Goal: Transaction & Acquisition: Obtain resource

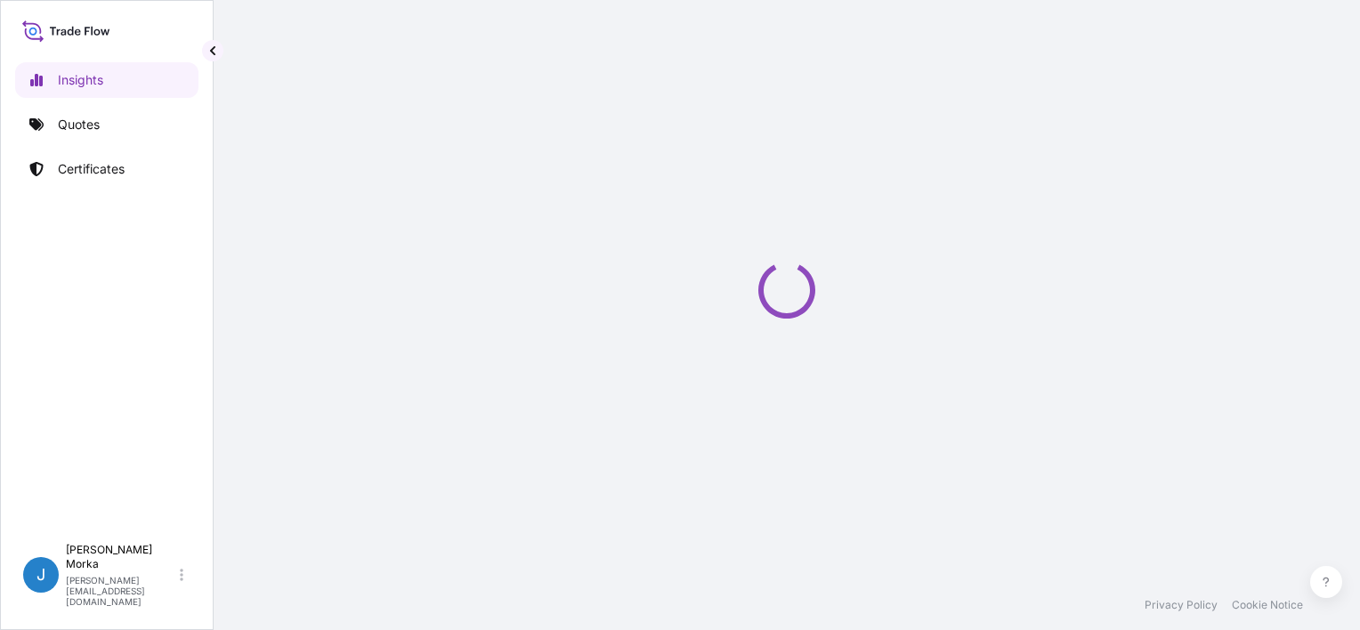
select select "2025"
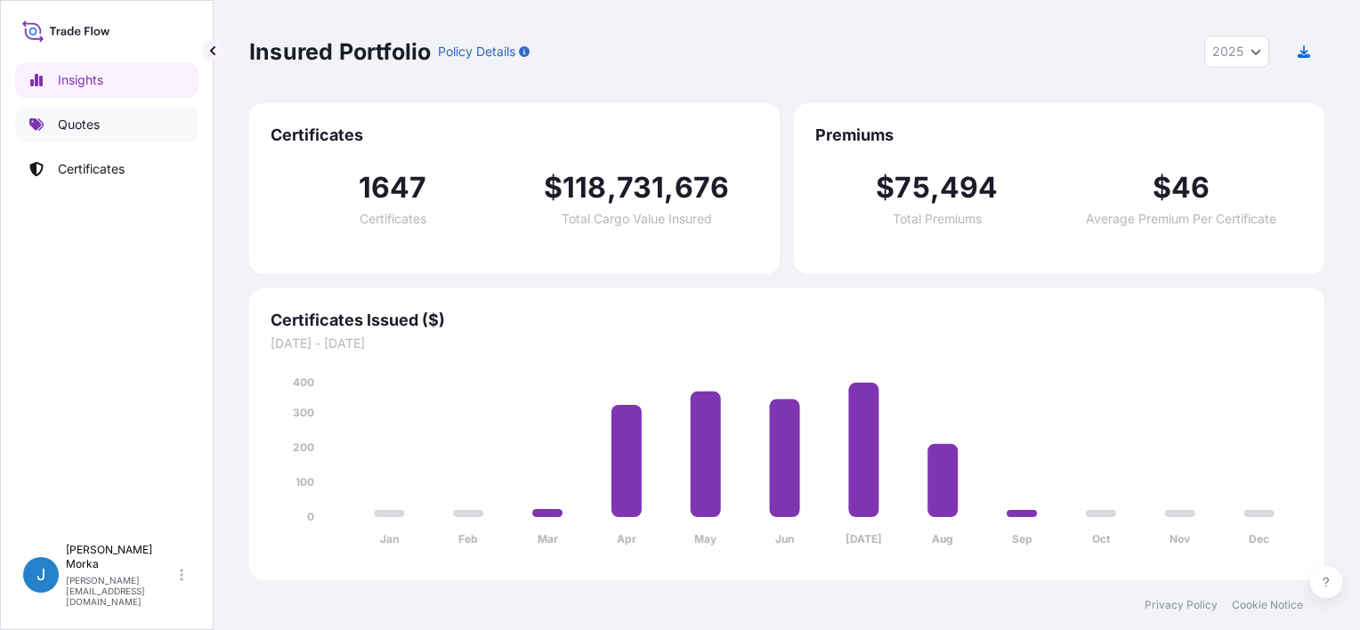
click at [58, 128] on p "Quotes" at bounding box center [79, 125] width 42 height 18
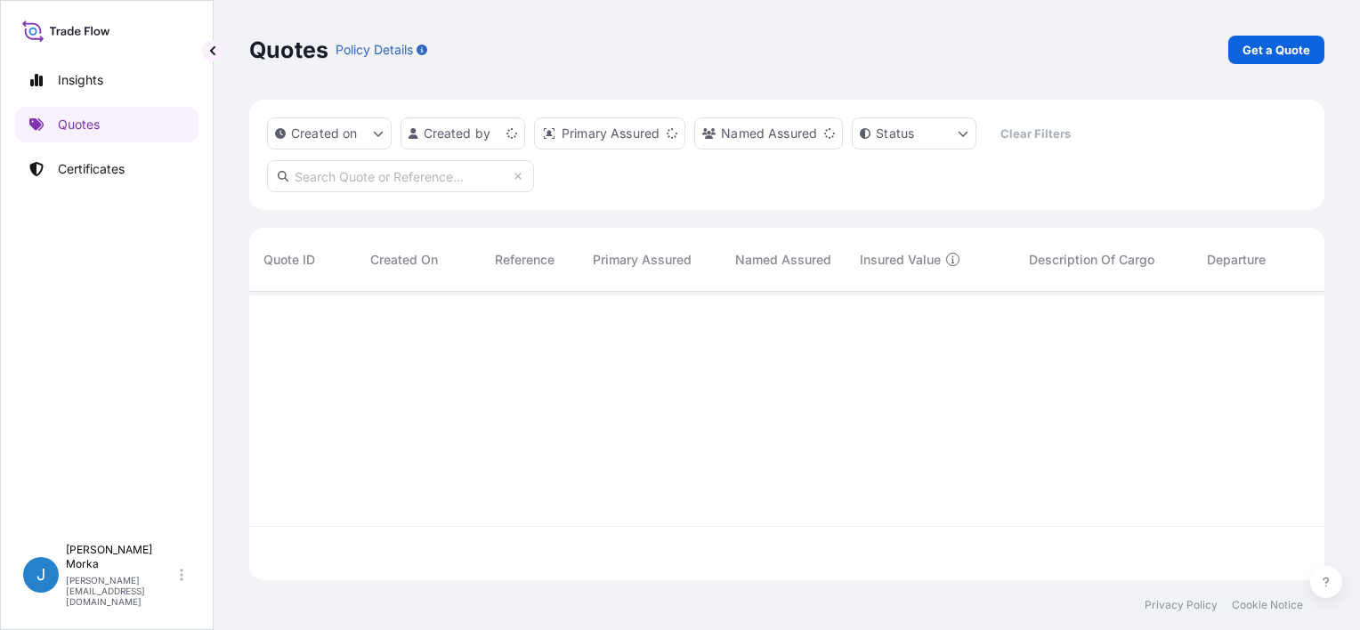
scroll to position [285, 1061]
click at [1250, 52] on p "Get a Quote" at bounding box center [1277, 50] width 68 height 18
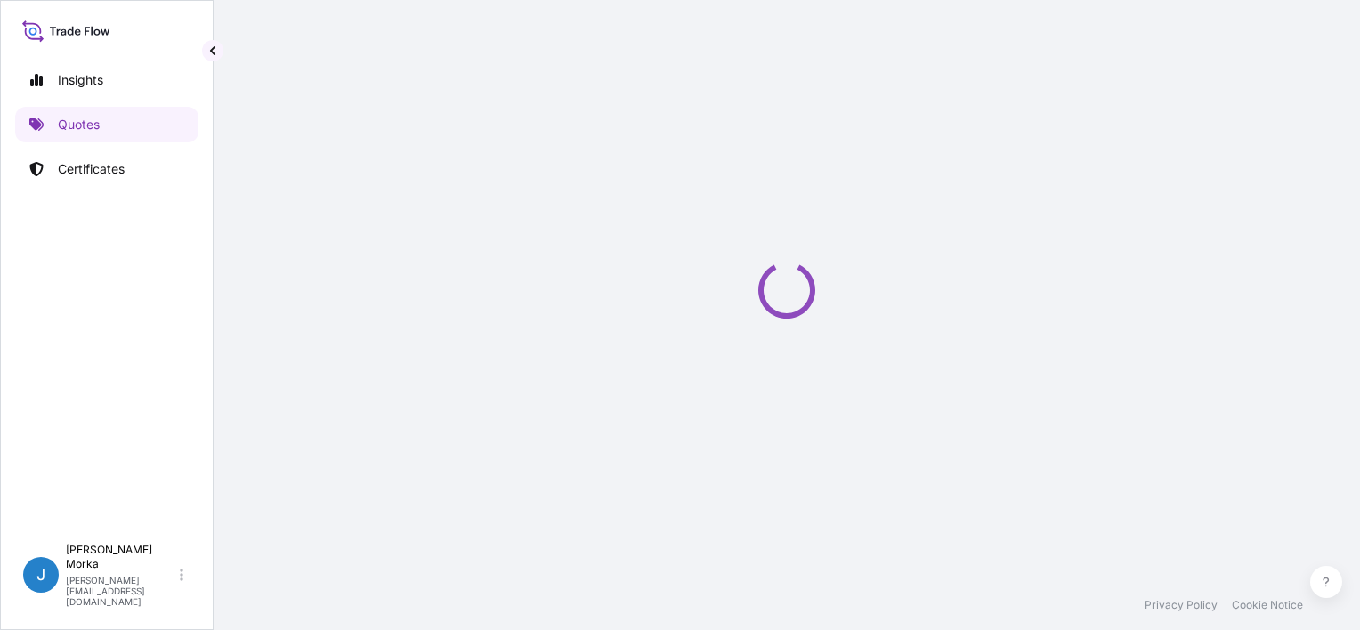
scroll to position [28, 0]
select select "Sea"
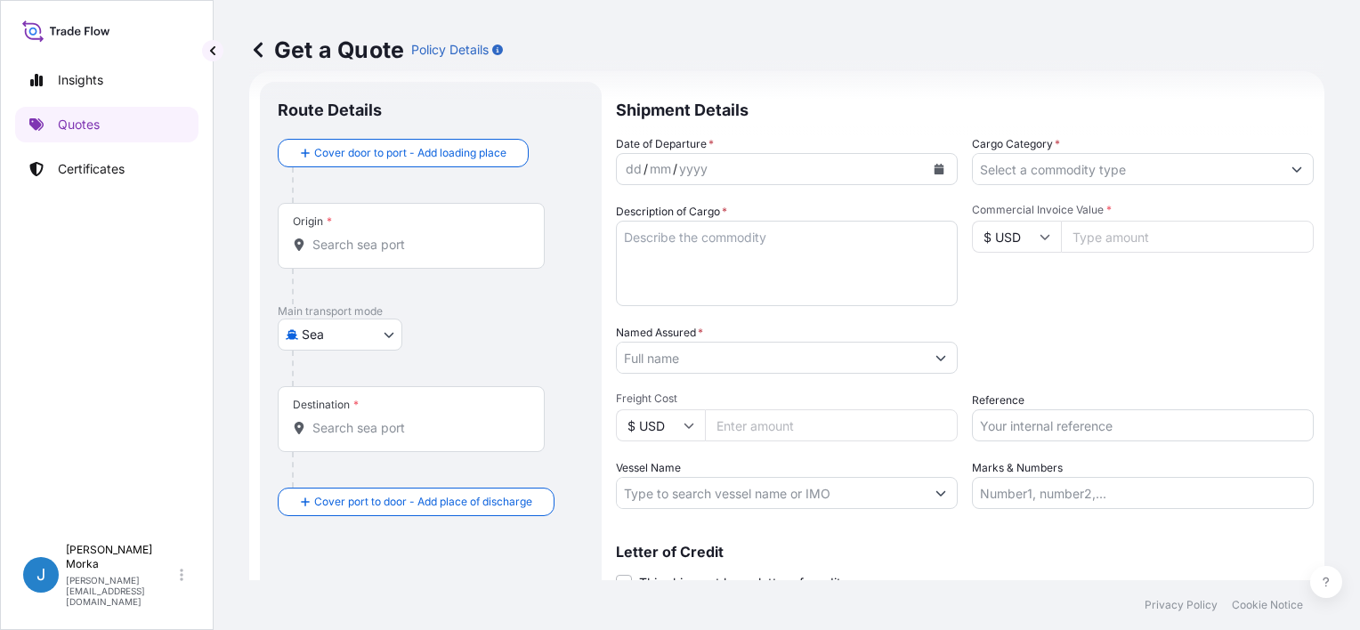
click at [926, 164] on button "Calendar" at bounding box center [939, 169] width 28 height 28
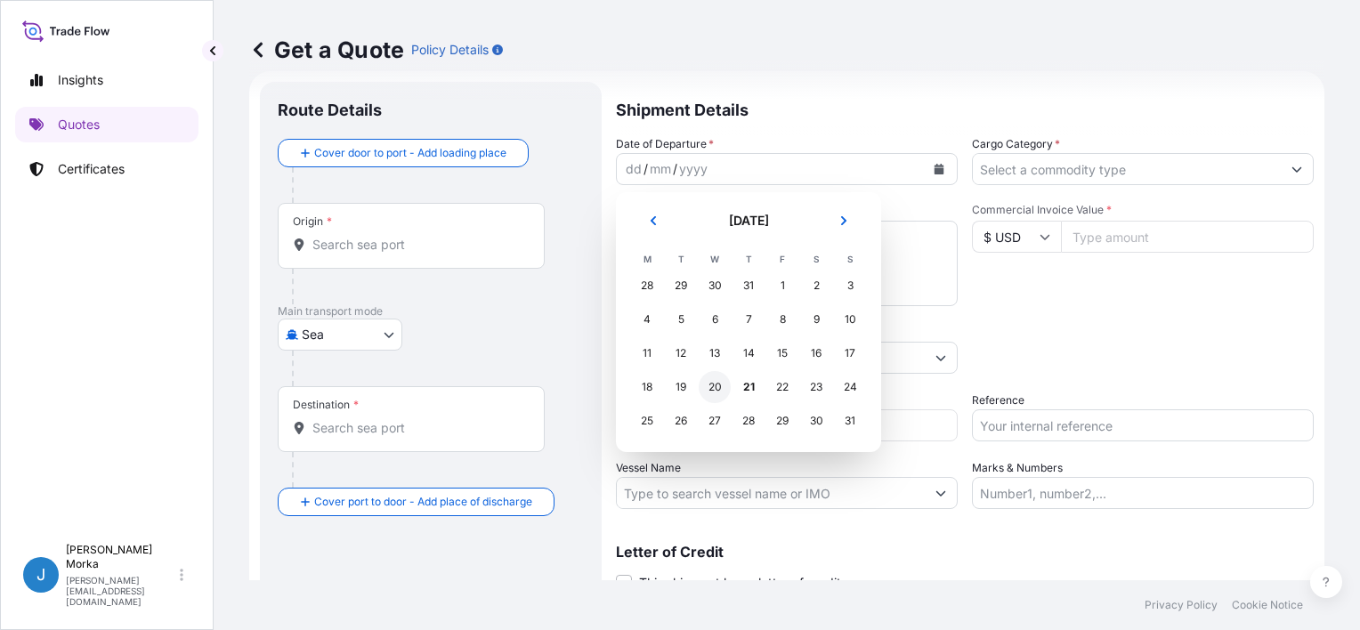
click at [711, 391] on div "20" at bounding box center [715, 387] width 32 height 32
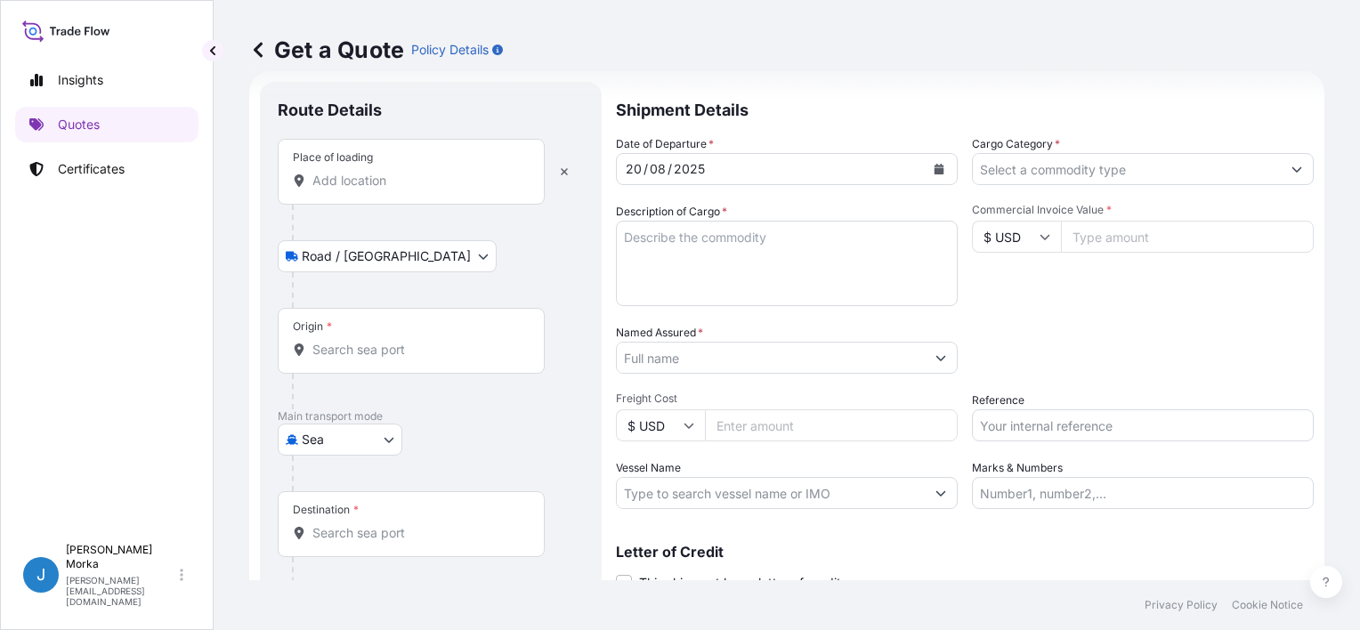
click at [369, 189] on input "Place of loading" at bounding box center [417, 181] width 210 height 18
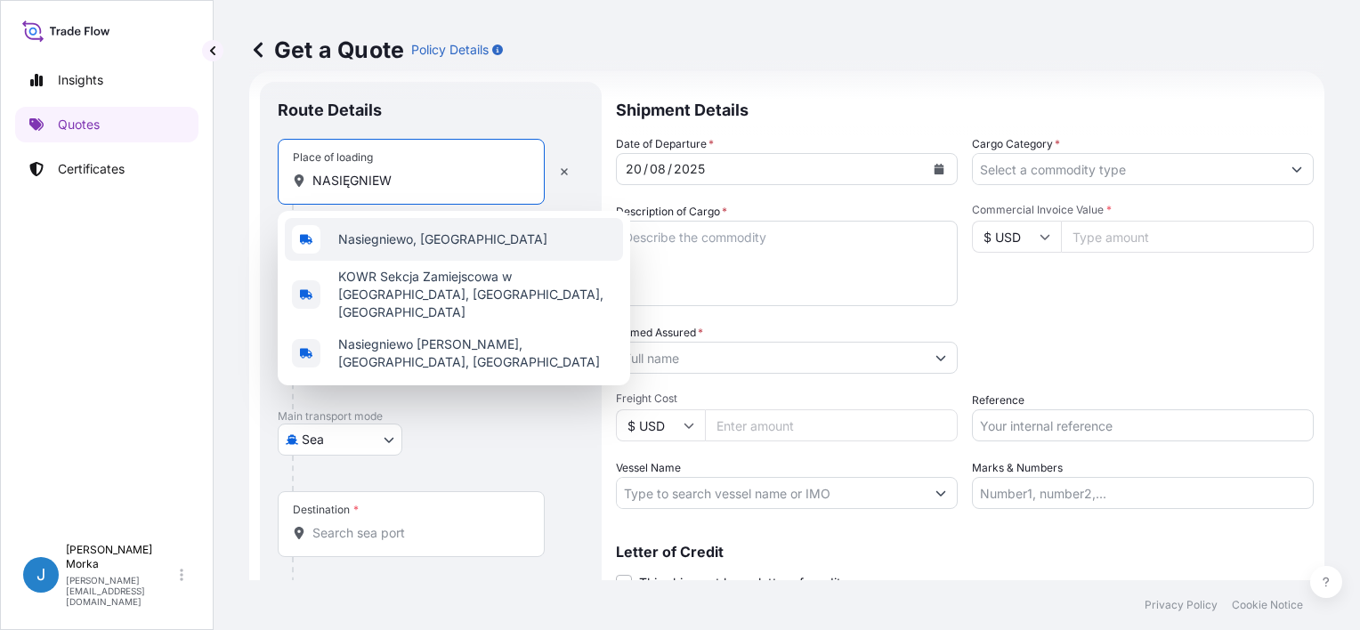
click at [446, 235] on span "Nasiegniewo, [GEOGRAPHIC_DATA]" at bounding box center [442, 240] width 209 height 18
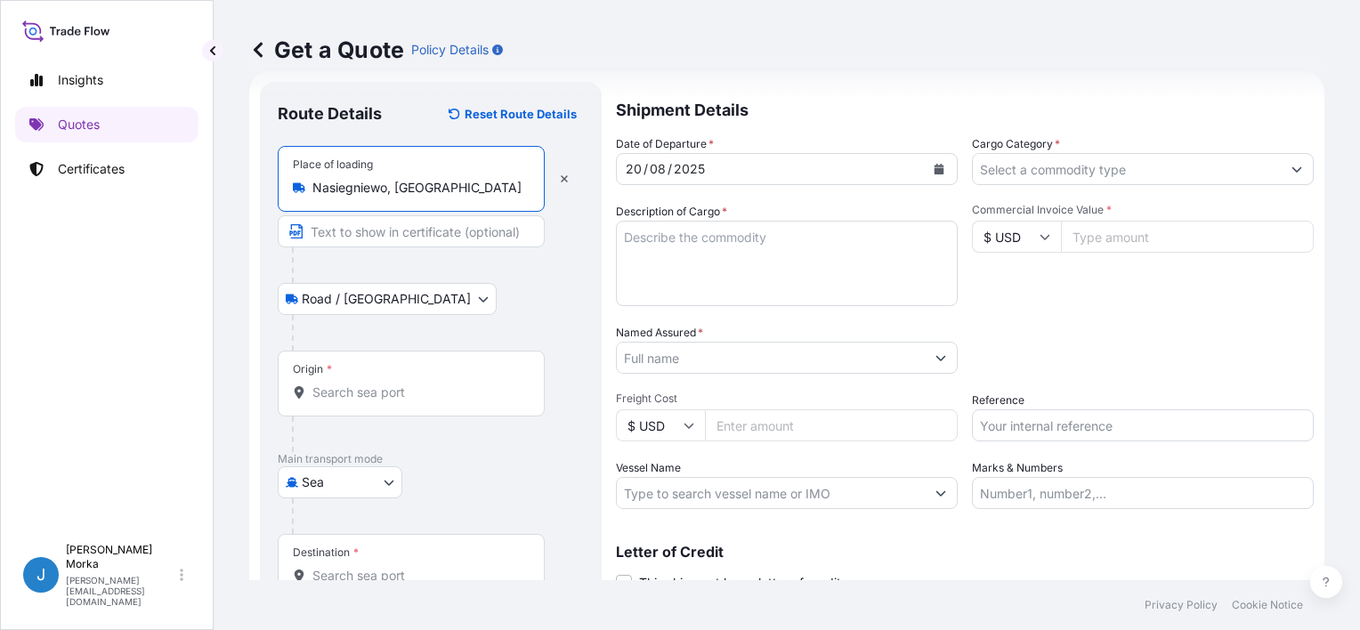
type input "Nasiegniewo, [GEOGRAPHIC_DATA]"
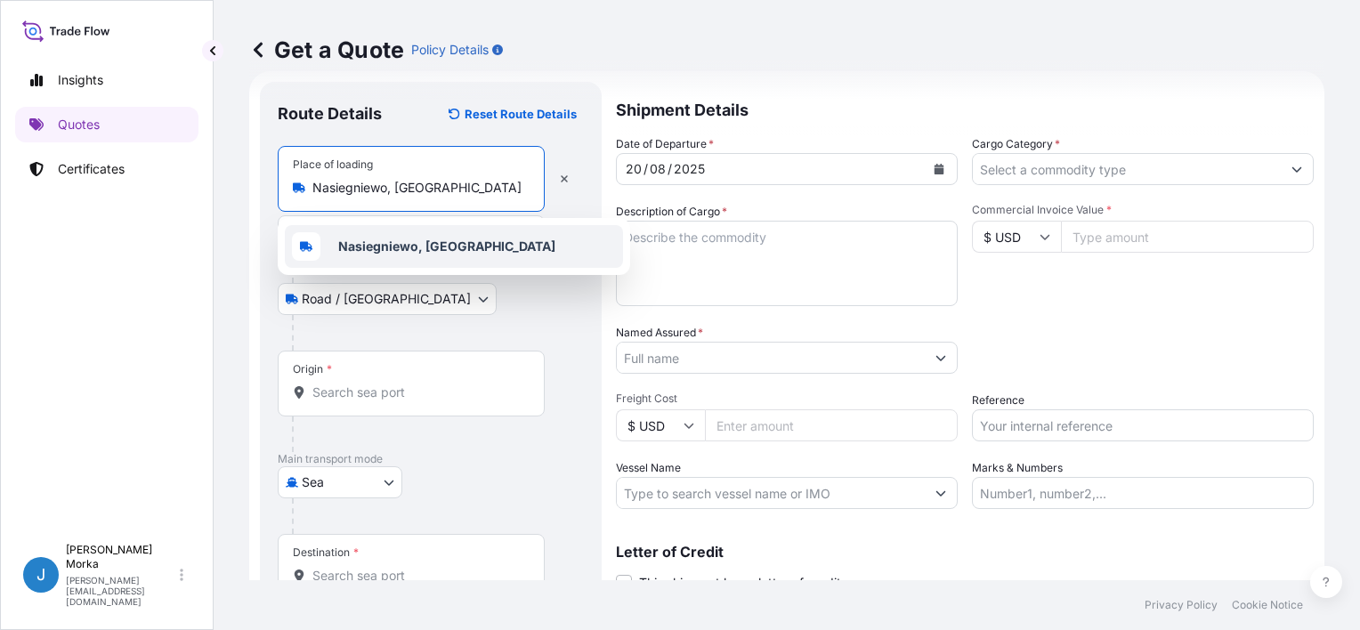
click at [324, 393] on input "Origin *" at bounding box center [417, 393] width 210 height 18
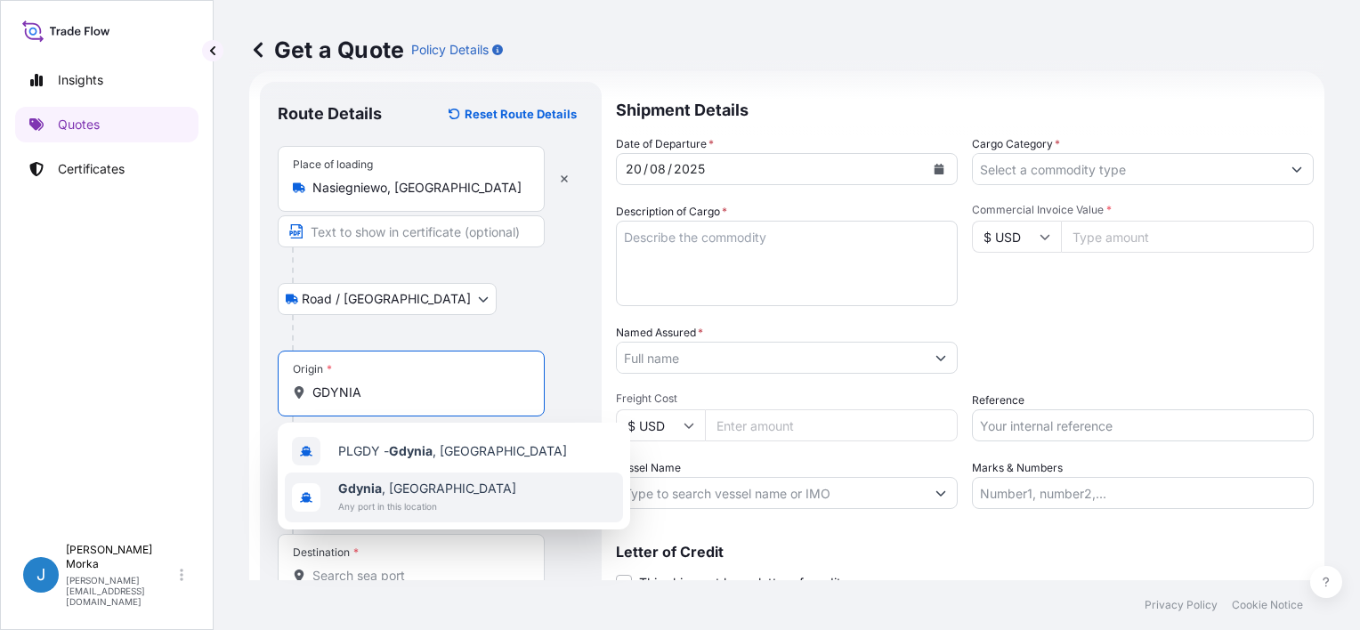
click at [404, 496] on span "[GEOGRAPHIC_DATA] , [GEOGRAPHIC_DATA]" at bounding box center [427, 489] width 178 height 18
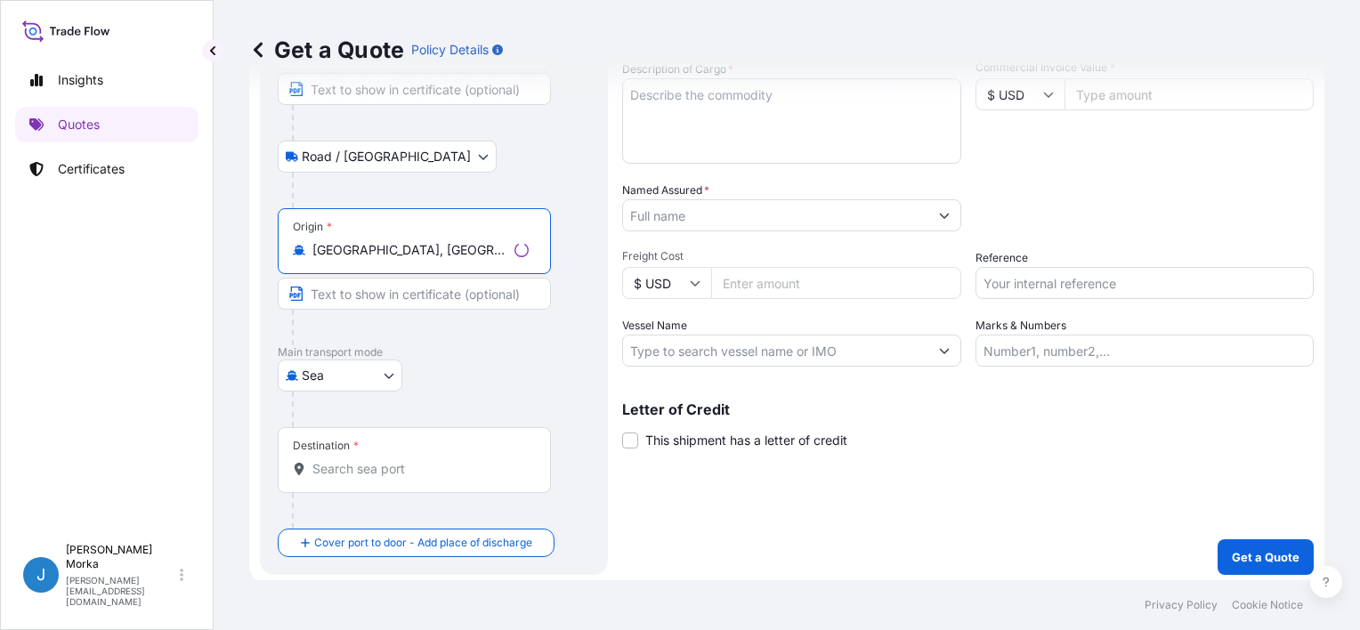
scroll to position [174, 0]
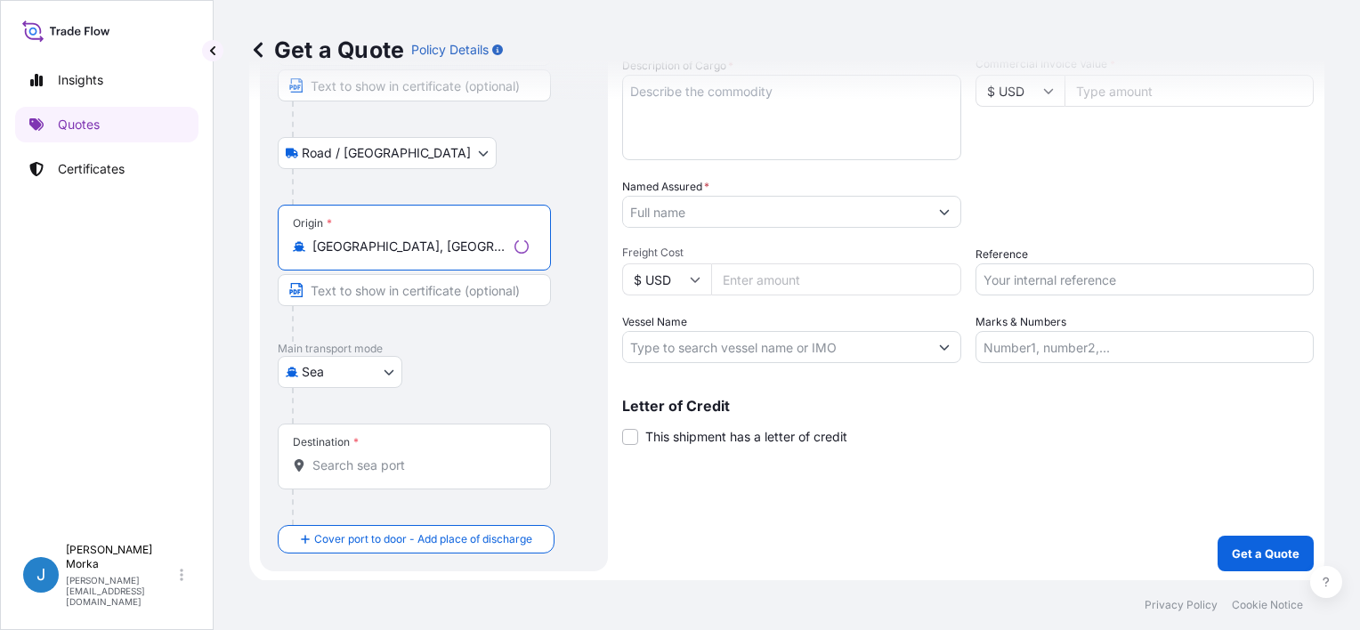
type input "[GEOGRAPHIC_DATA], [GEOGRAPHIC_DATA]"
click at [409, 459] on input "Destination *" at bounding box center [420, 466] width 216 height 18
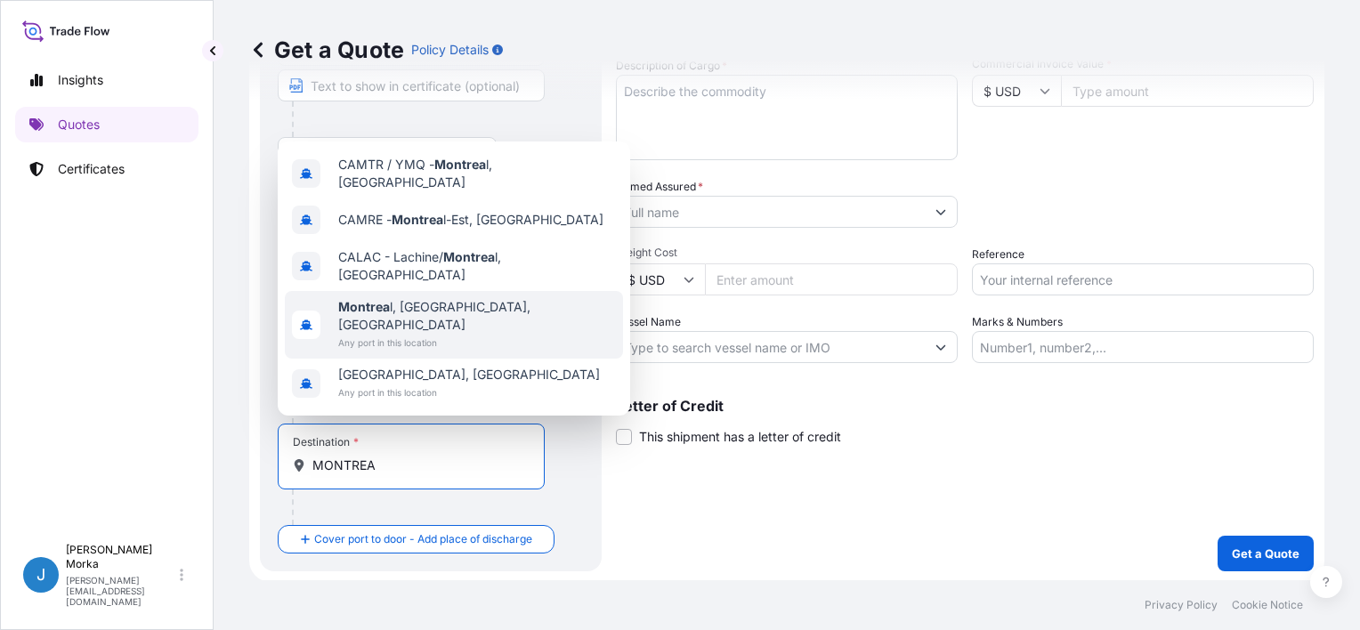
click at [436, 332] on span "Montrea l, [GEOGRAPHIC_DATA], [GEOGRAPHIC_DATA]" at bounding box center [477, 316] width 278 height 36
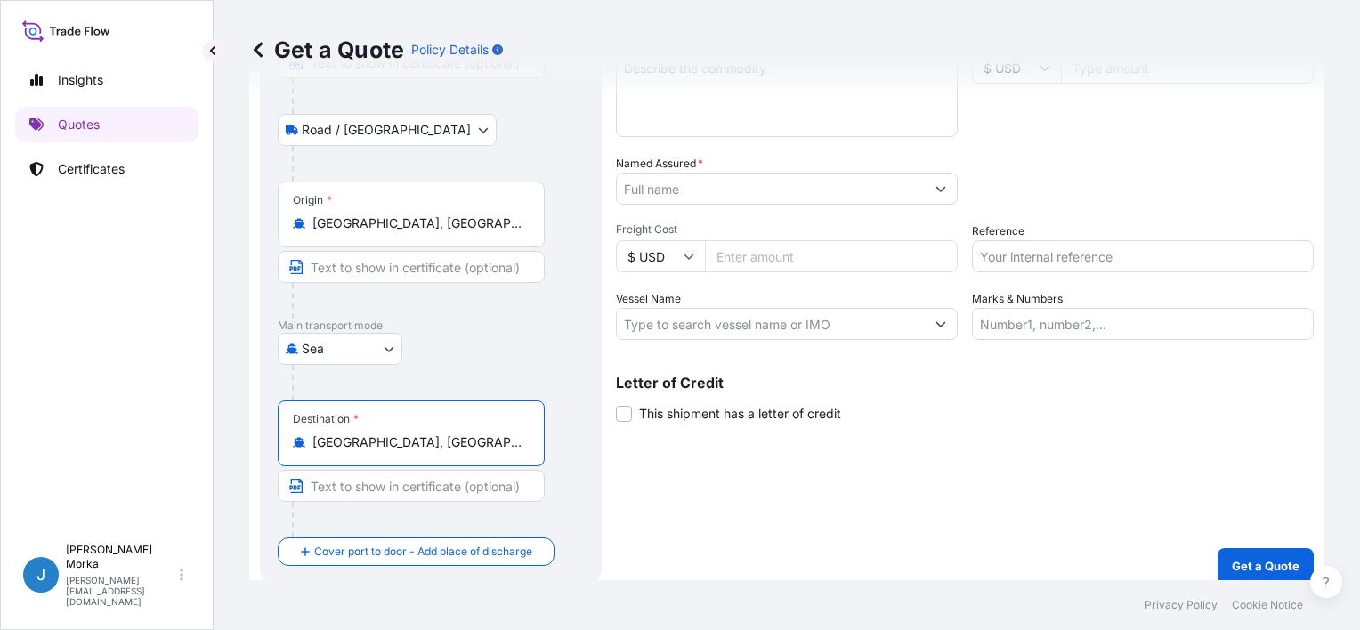
scroll to position [210, 0]
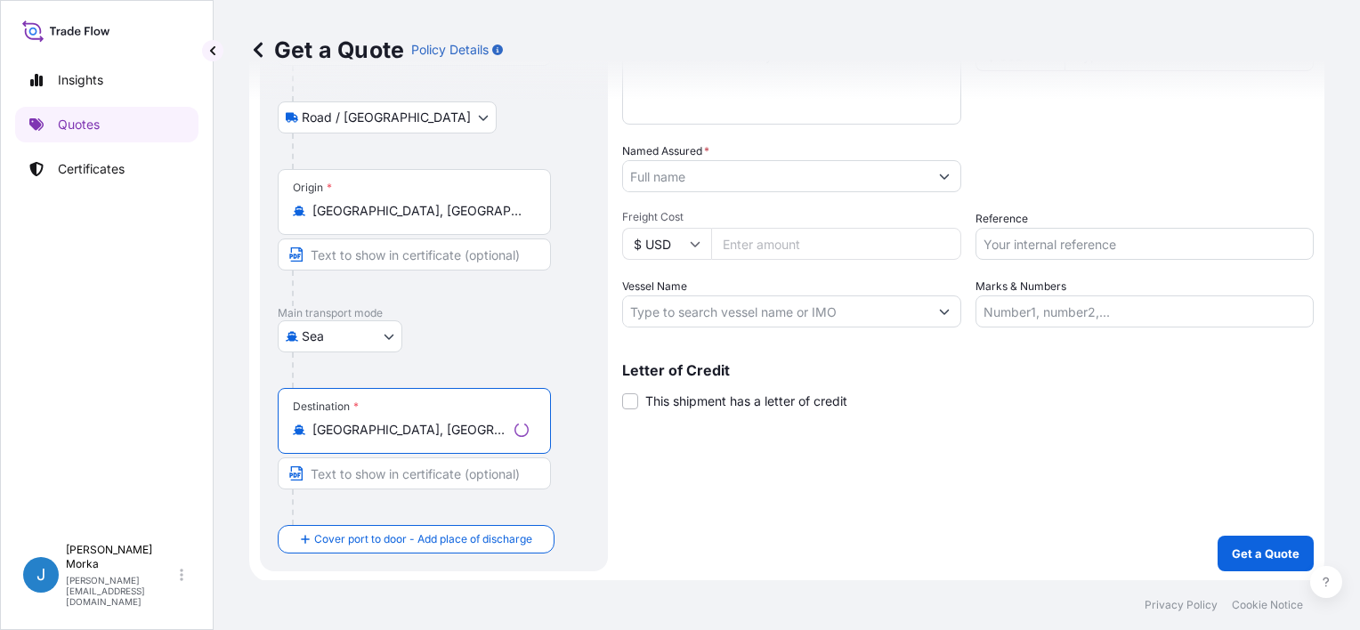
type input "[GEOGRAPHIC_DATA], [GEOGRAPHIC_DATA], [GEOGRAPHIC_DATA]"
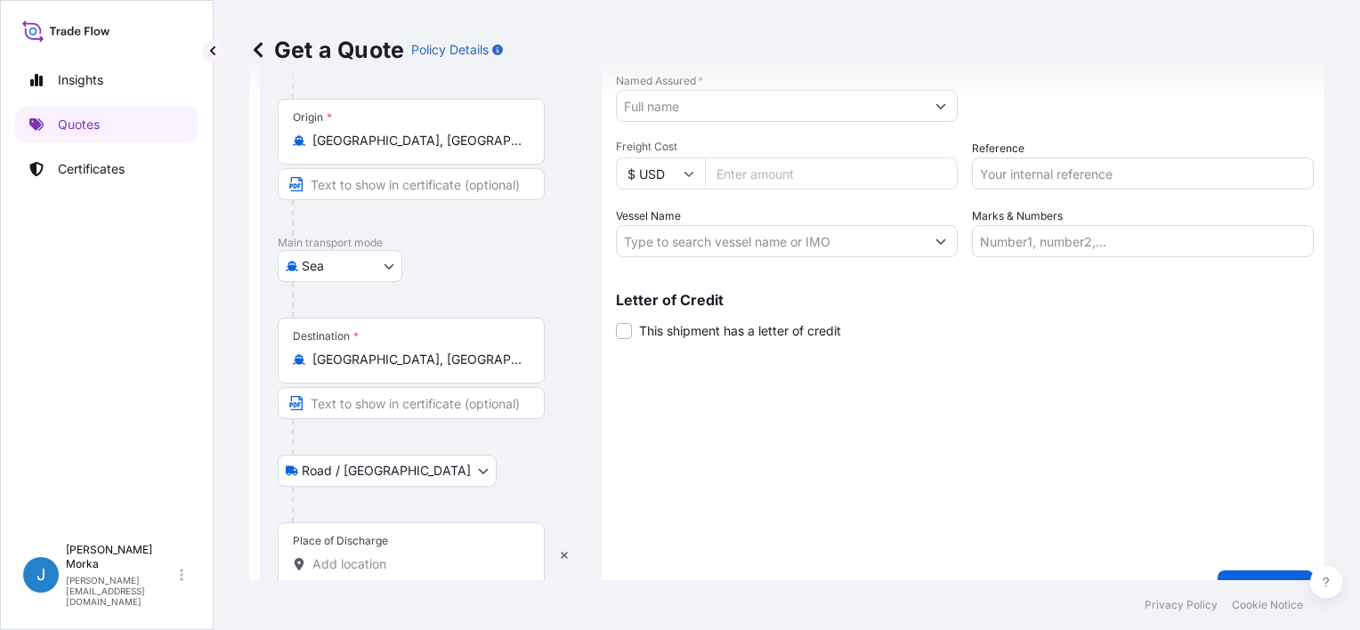
scroll to position [315, 0]
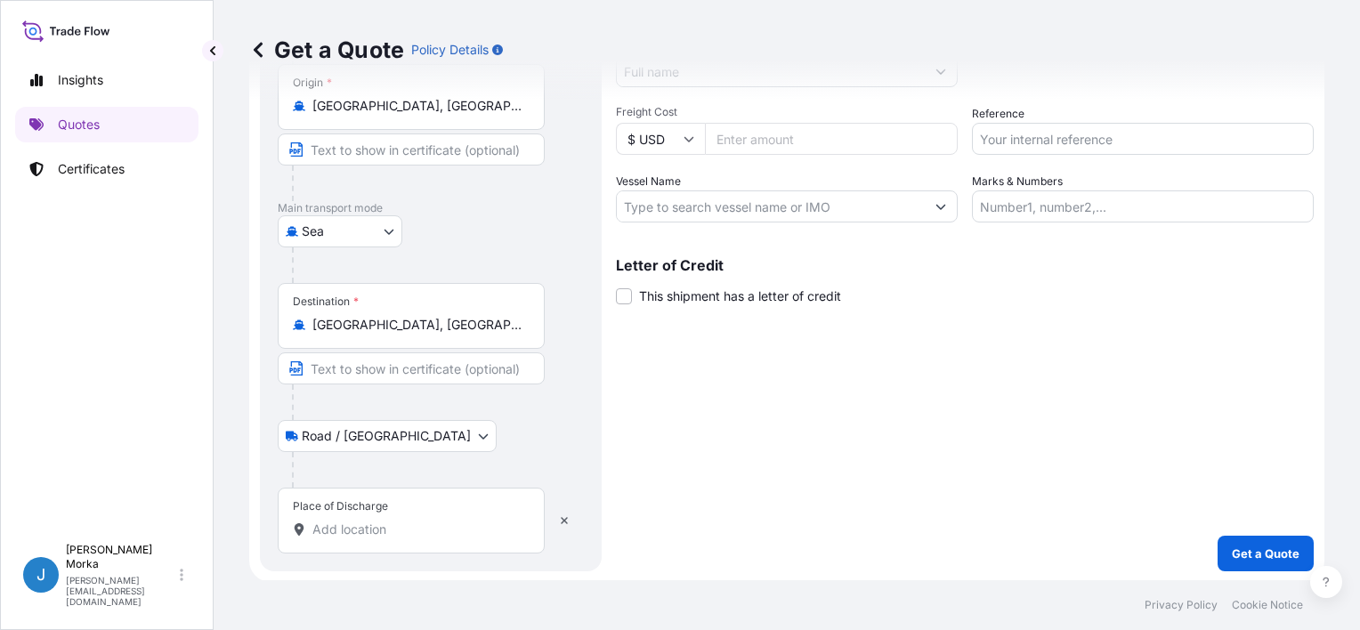
click at [390, 527] on input "Place of Discharge" at bounding box center [417, 530] width 210 height 18
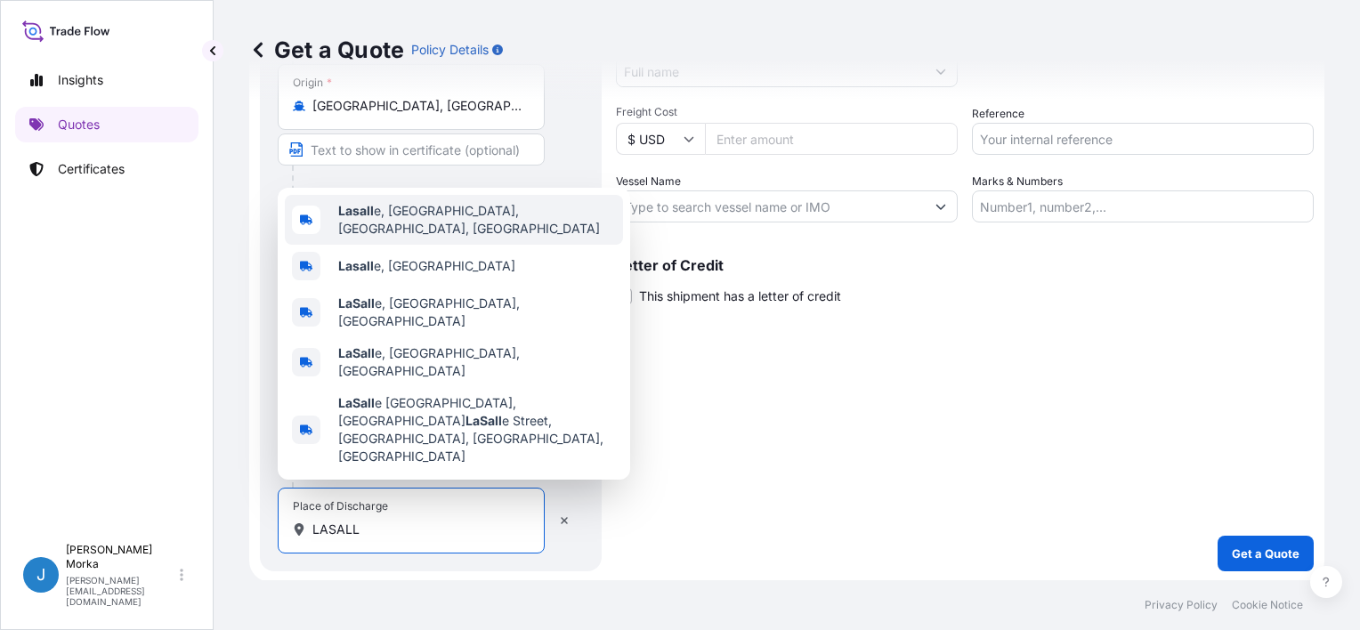
click at [471, 238] on span "Lasall e, [GEOGRAPHIC_DATA], [GEOGRAPHIC_DATA], [GEOGRAPHIC_DATA]" at bounding box center [477, 220] width 278 height 36
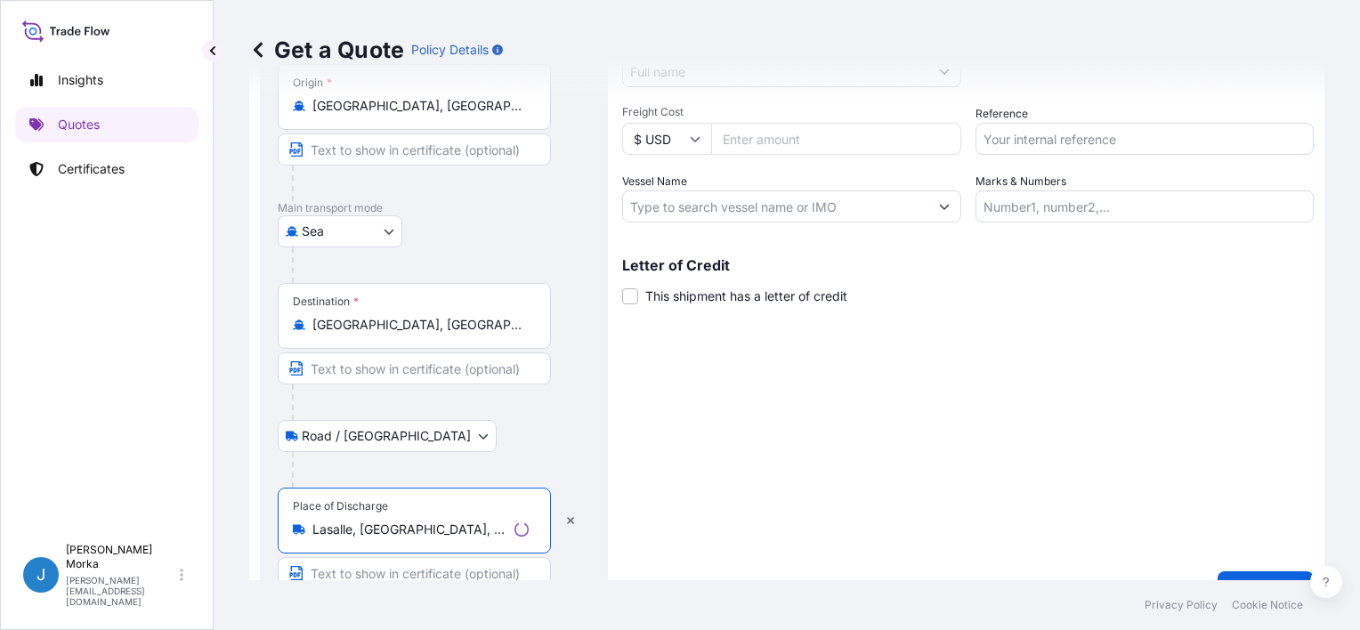
type input "Lasalle, [GEOGRAPHIC_DATA], [GEOGRAPHIC_DATA], [GEOGRAPHIC_DATA]"
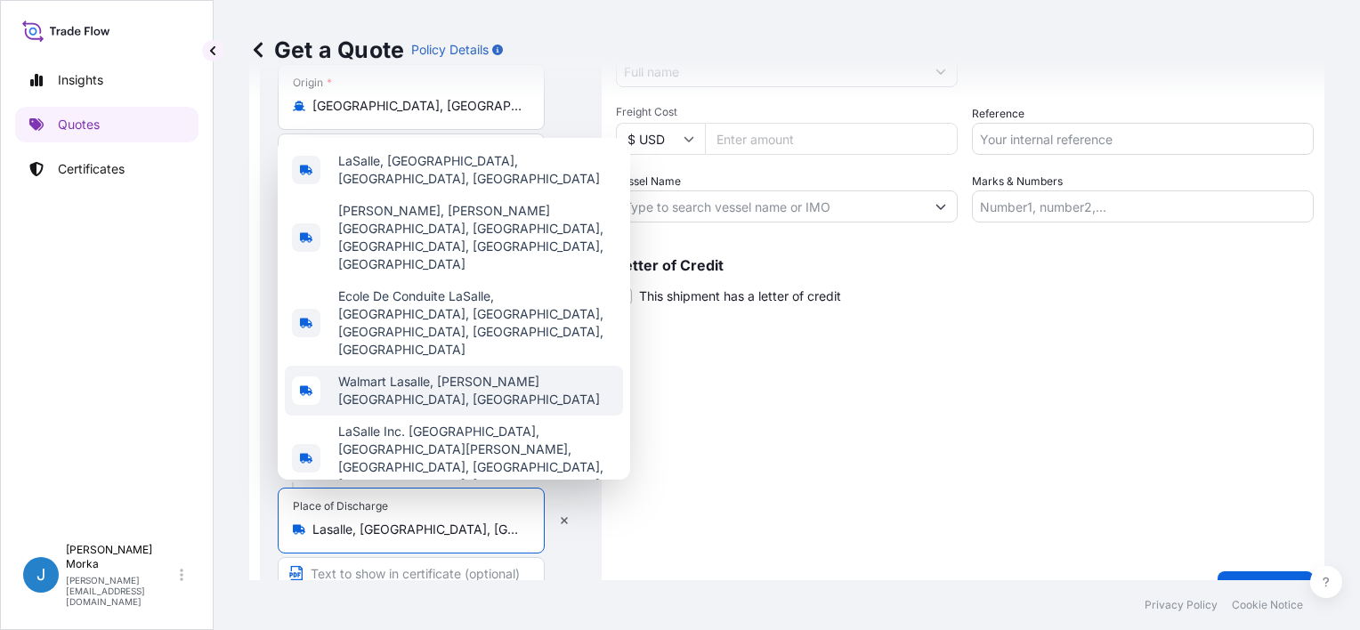
click at [769, 416] on div "Shipment Details Date of Departure * [DATE] Cargo Category * Description of Car…" at bounding box center [965, 201] width 698 height 812
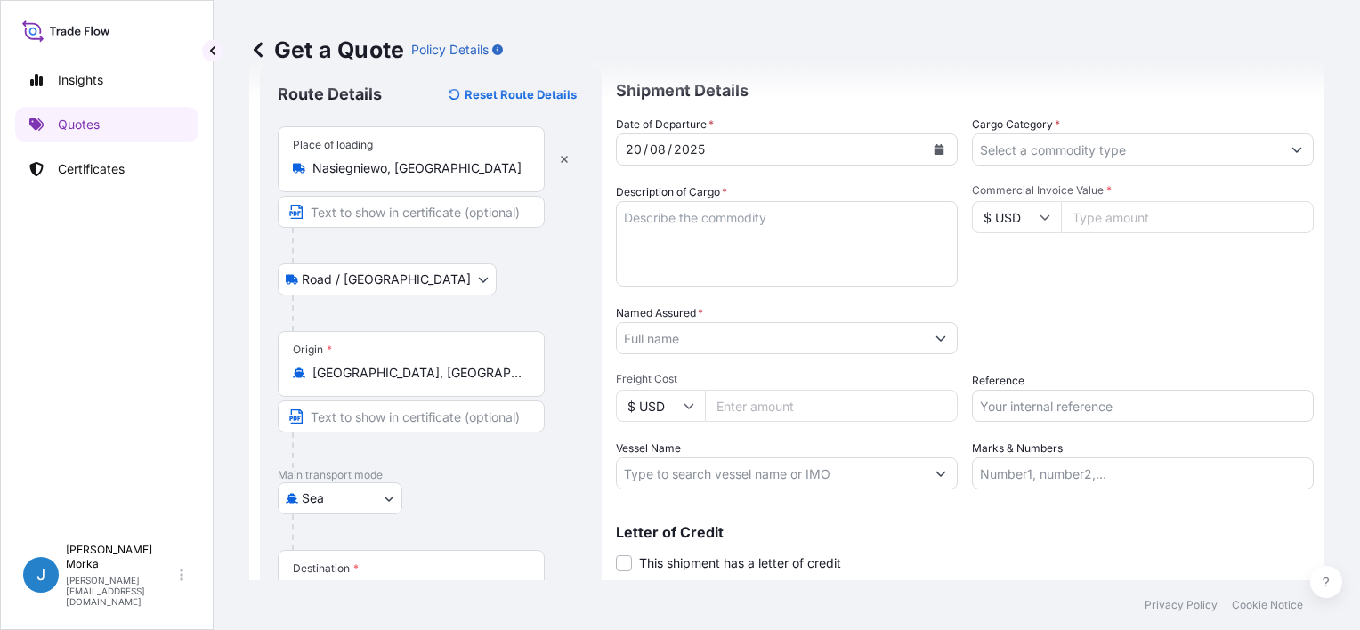
scroll to position [0, 0]
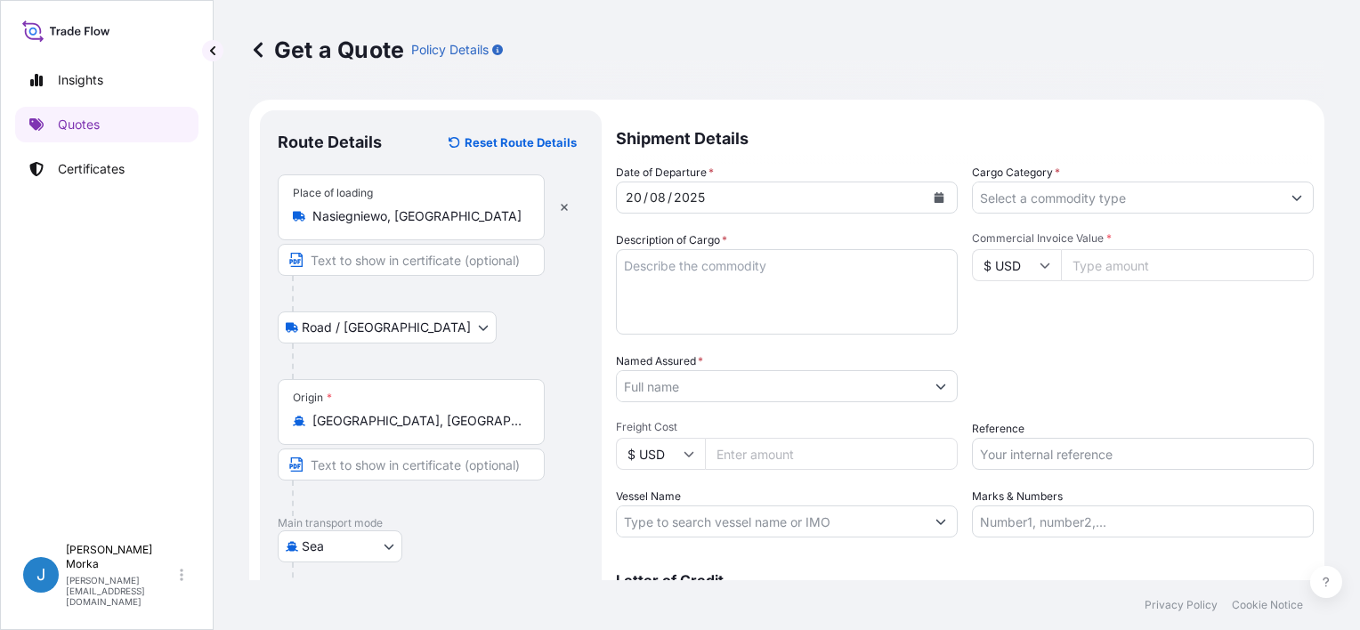
click at [748, 271] on textarea "Description of Cargo *" at bounding box center [787, 291] width 342 height 85
paste textarea "FOOD PRODUCTS NET WEIGHT: 14854,28 KG"
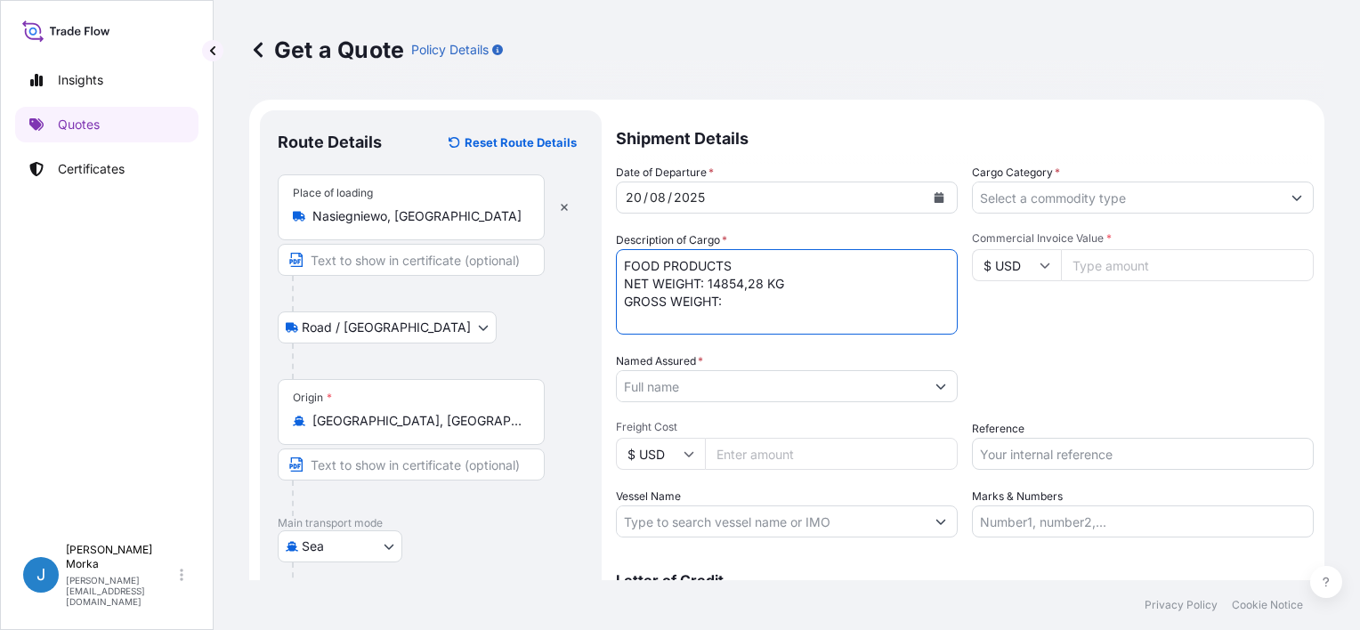
click at [766, 298] on textarea "FOOD PRODUCTS NET WEIGHT: 14854,28 KG GROSS WEIGHT:" at bounding box center [787, 291] width 342 height 85
paste textarea "23171,93"
click at [621, 262] on textarea "FOOD PRODUCTS NET WEIGHT: 14854,28 KG GROSS WEIGHT: 23171,93 KG 2373 PACKAGES" at bounding box center [787, 291] width 342 height 85
click at [644, 258] on textarea "FOOD PRODUCTS NET WEIGHT: 14854,28 KG GROSS WEIGHT: 23171,93 KG 2373 PACKAGES" at bounding box center [787, 291] width 342 height 85
paste textarea "HAMU3944713"
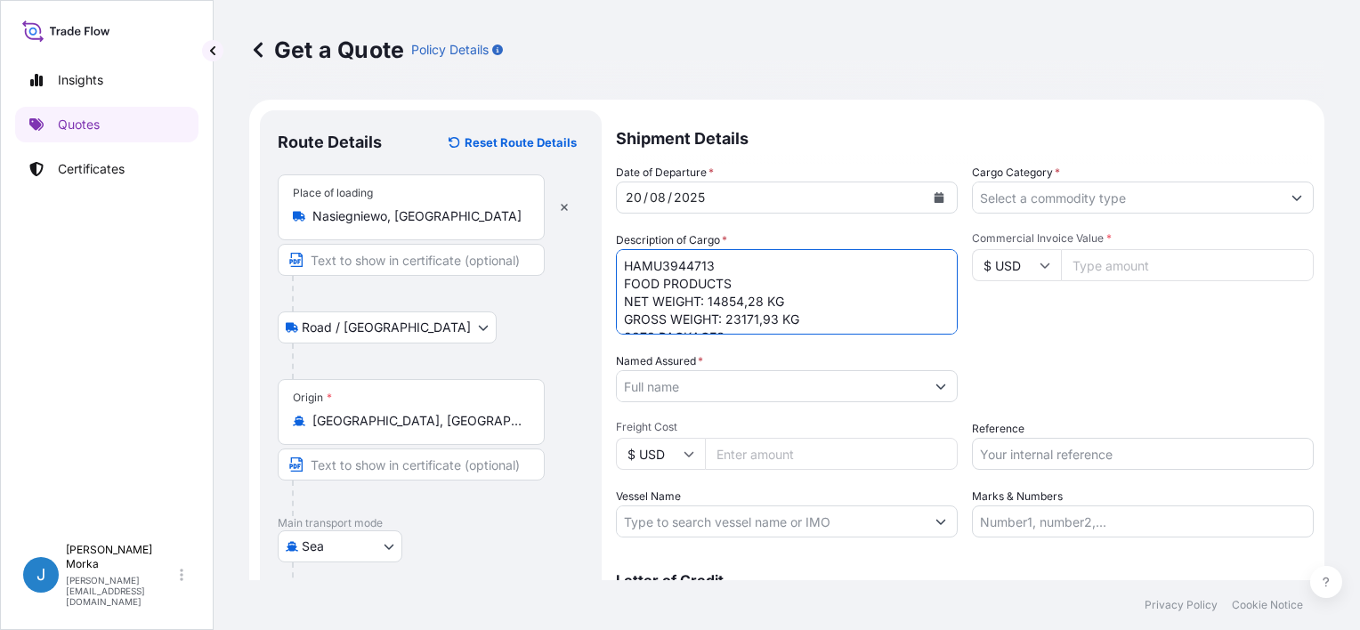
type textarea "HAMU3944713 FOOD PRODUCTS NET WEIGHT: 14854,28 KG GROSS WEIGHT: 23171,93 KG 237…"
click at [1119, 338] on div "Date of Departure * [DATE] Cargo Category * Description of Cargo * HAMU3944713 …" at bounding box center [965, 351] width 698 height 374
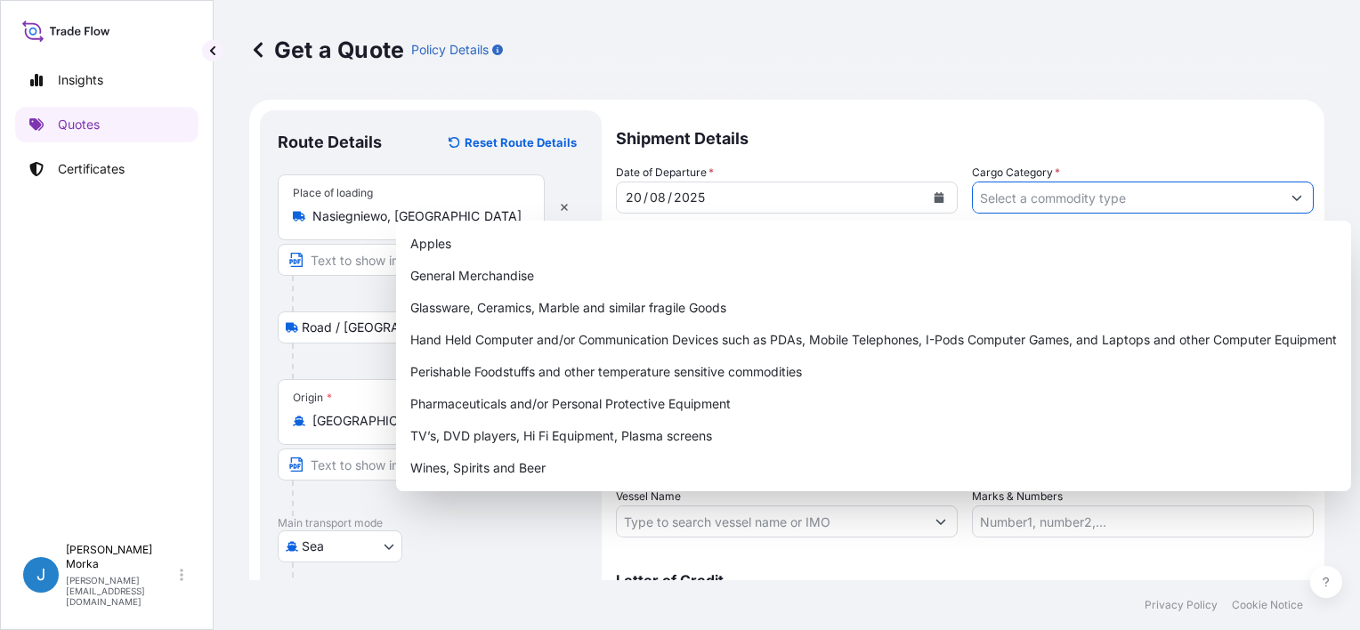
click at [1062, 197] on input "Cargo Category *" at bounding box center [1127, 198] width 308 height 32
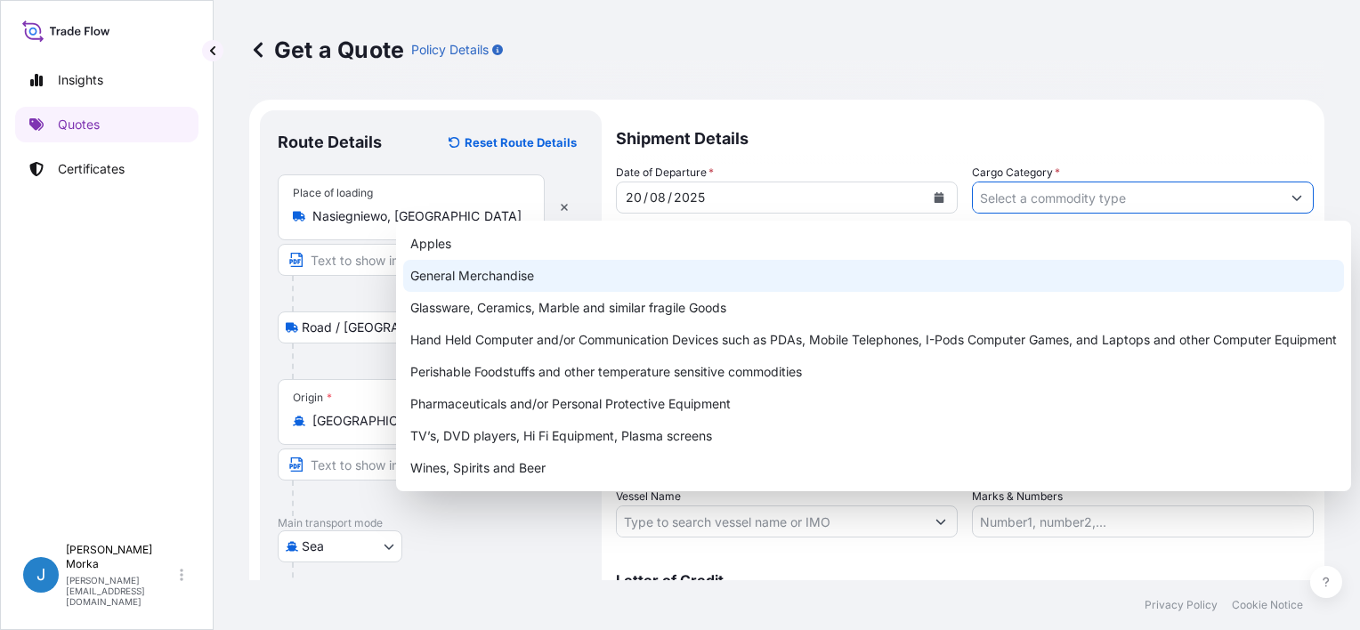
click at [572, 270] on div "General Merchandise" at bounding box center [873, 276] width 941 height 32
type input "General Merchandise"
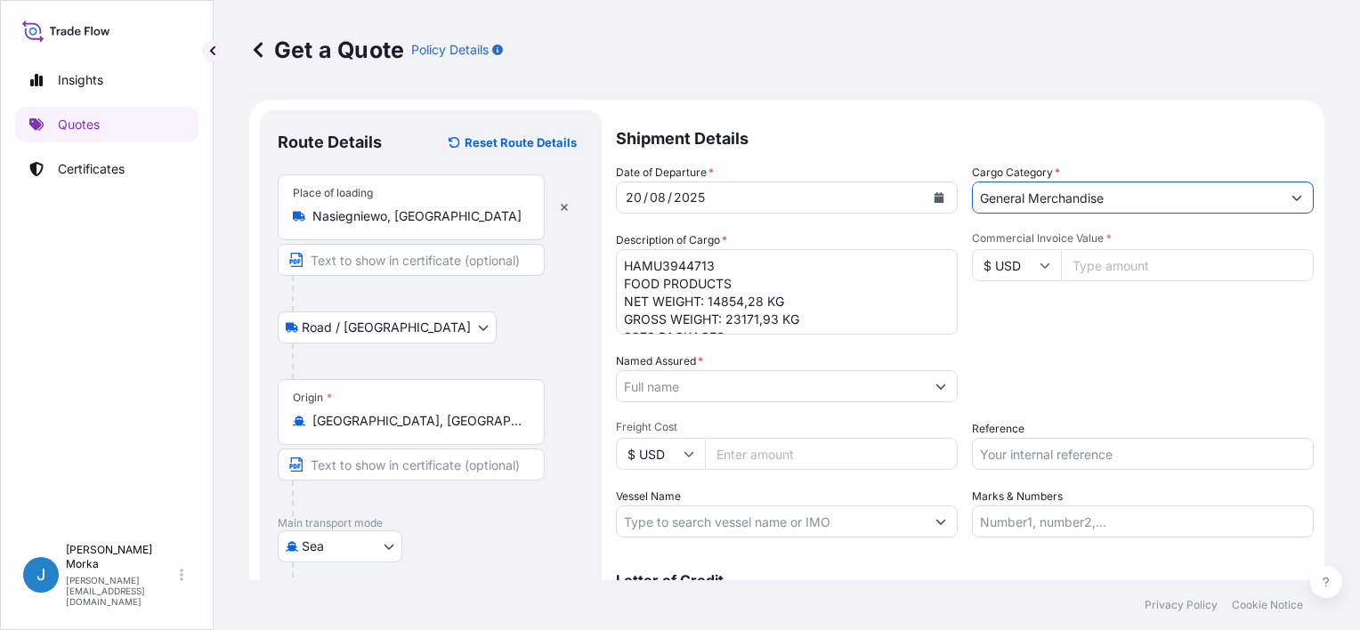
click at [1013, 255] on input "$ USD" at bounding box center [1016, 265] width 89 height 32
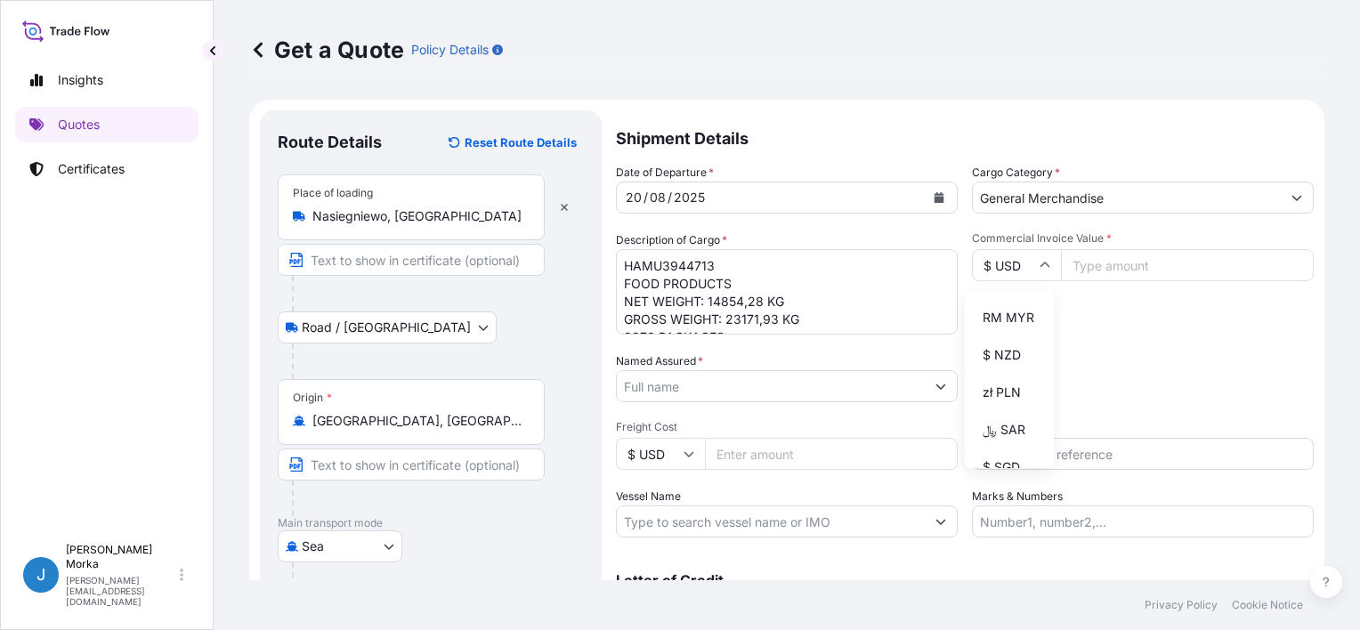
scroll to position [534, 0]
click at [1017, 320] on div "zł PLN" at bounding box center [1009, 304] width 75 height 34
type input "zł PLN"
click at [1101, 276] on input "Commercial Invoice Value *" at bounding box center [1187, 265] width 253 height 32
paste input "129097.13"
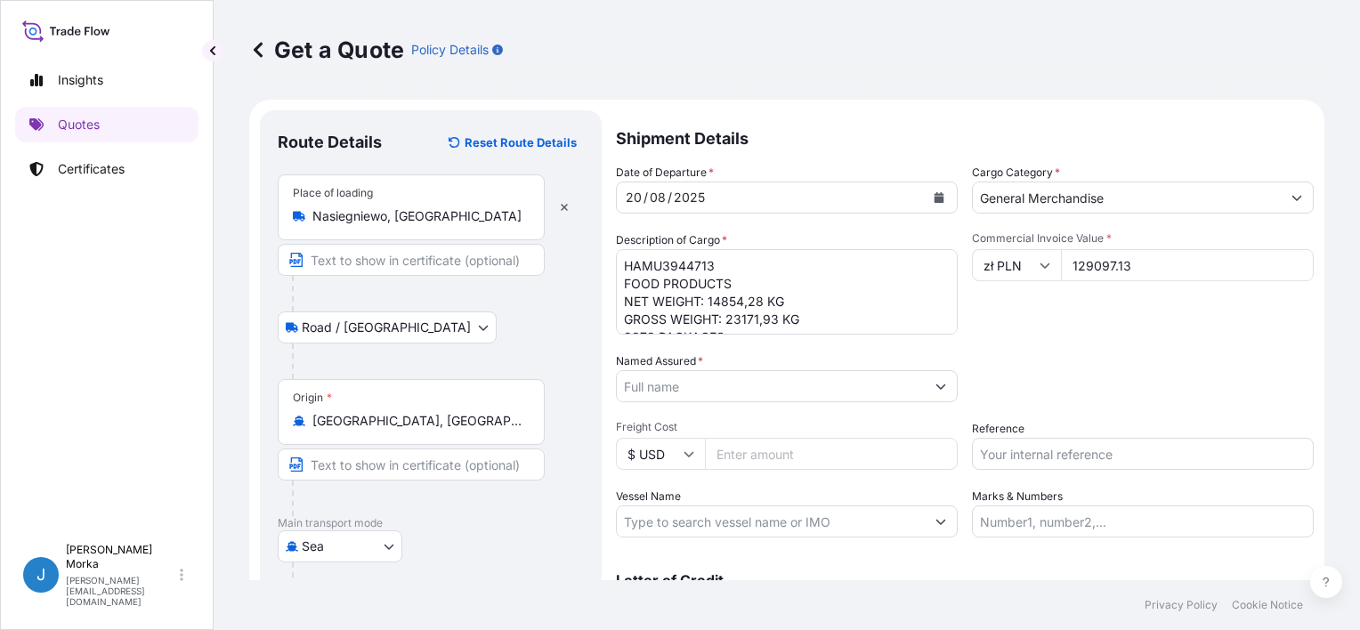
type input "129097.13"
click at [1082, 342] on div "Date of Departure * [DATE] Cargo Category * General Merchandise Description of …" at bounding box center [965, 351] width 698 height 374
click at [1018, 449] on input "Reference" at bounding box center [1143, 454] width 342 height 32
paste input "S02031070"
type input "S02031070"
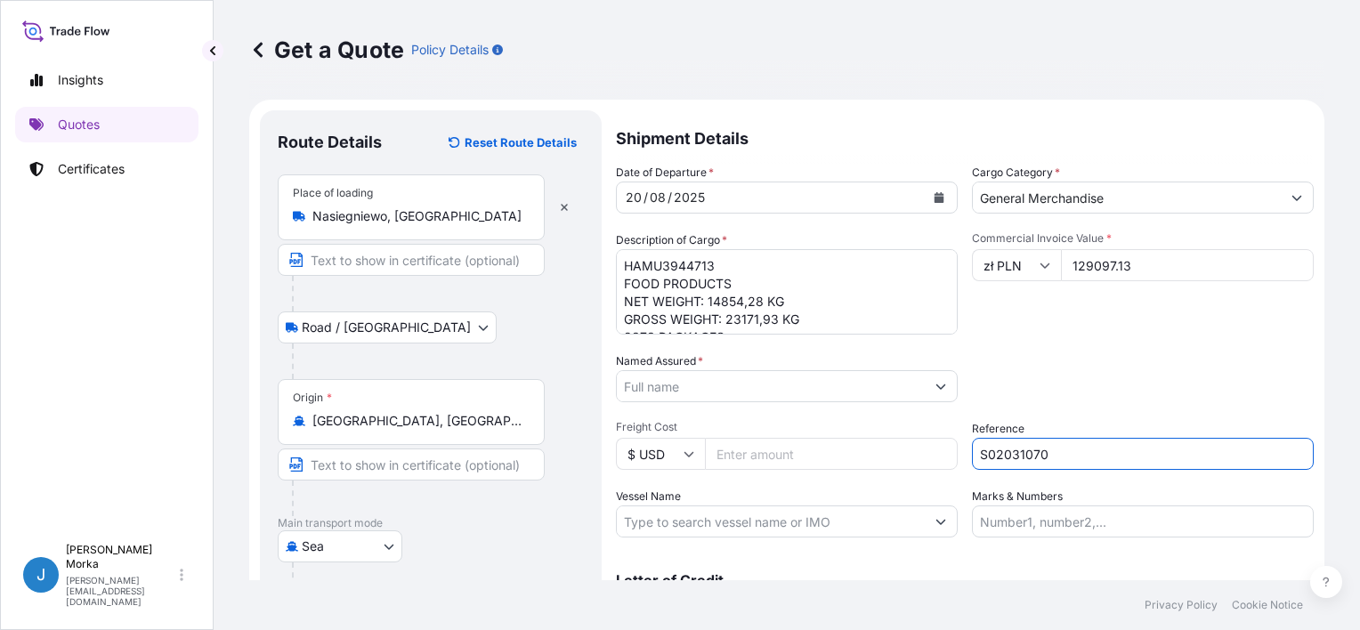
click at [994, 365] on div "Packing Category Type to search a container mode Please select a primary mode o…" at bounding box center [1143, 378] width 342 height 50
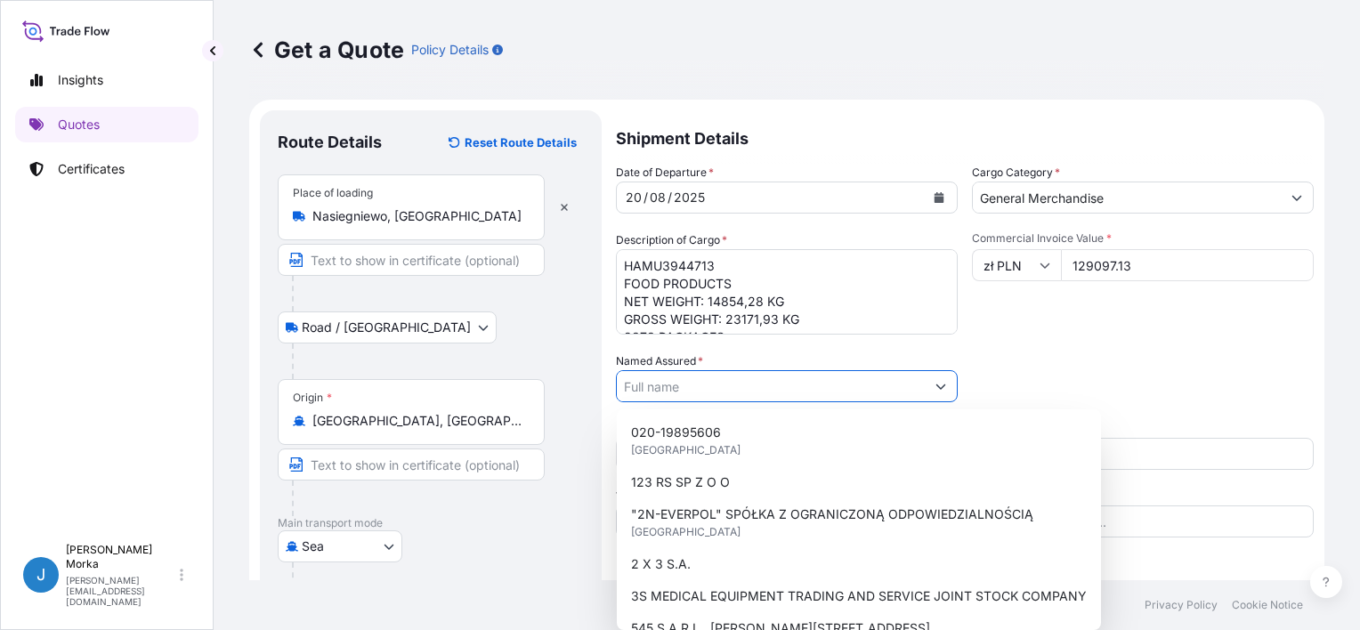
click at [659, 387] on input "Named Assured *" at bounding box center [771, 386] width 308 height 32
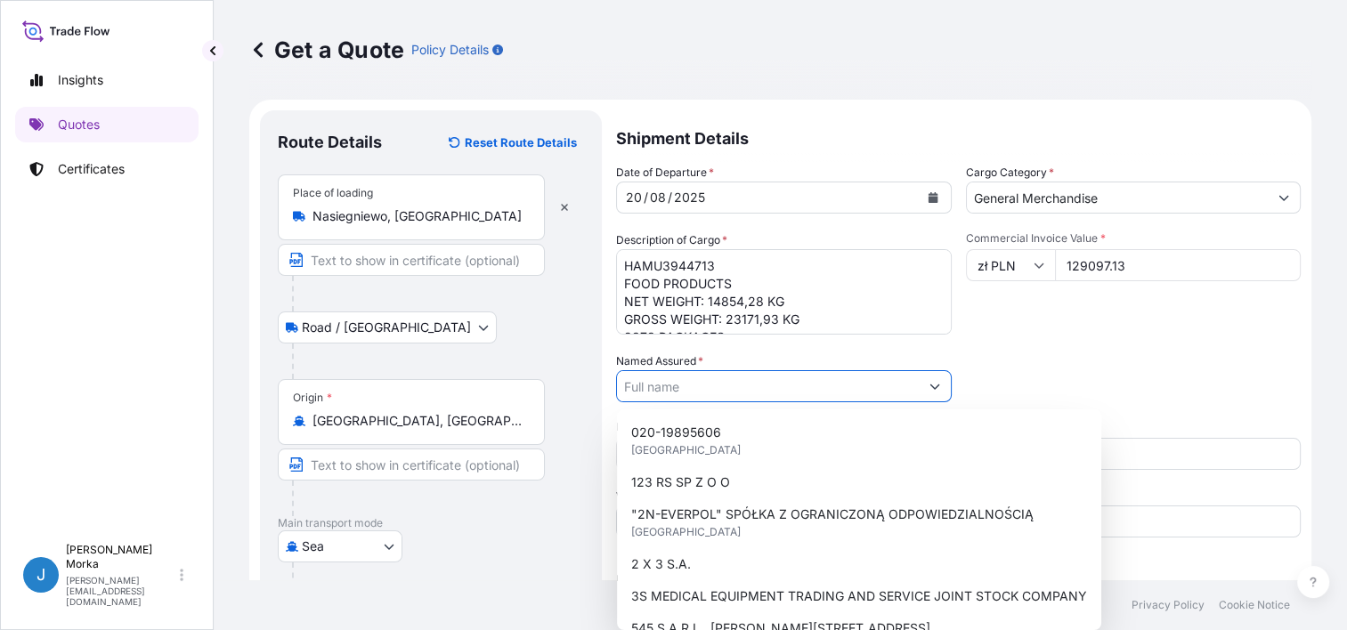
paste input "TONSELL INTERNNATIONAL INC."
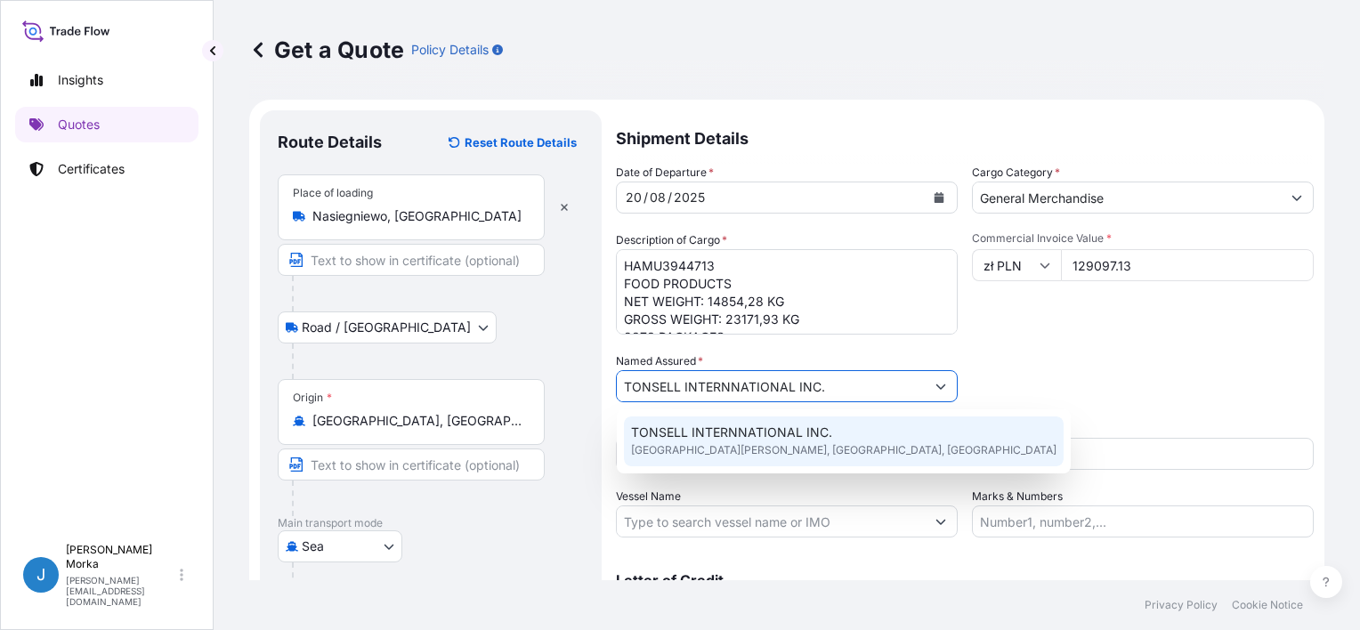
click at [734, 420] on div "TONSELL INTERNNATIONAL INC. [GEOGRAPHIC_DATA][PERSON_NAME], [GEOGRAPHIC_DATA], …" at bounding box center [844, 442] width 440 height 50
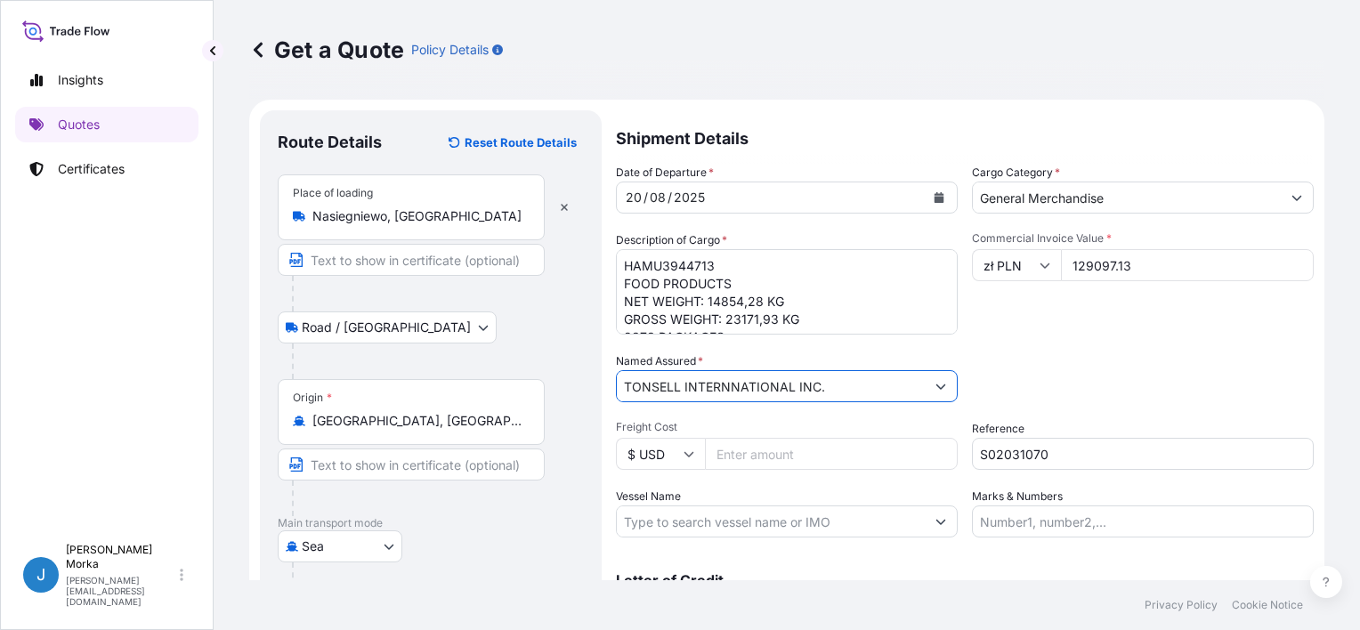
type input "TONSELL INTERNNATIONAL INC."
click at [1100, 352] on div "Date of Departure * [DATE] Cargo Category * General Merchandise Description of …" at bounding box center [965, 351] width 698 height 374
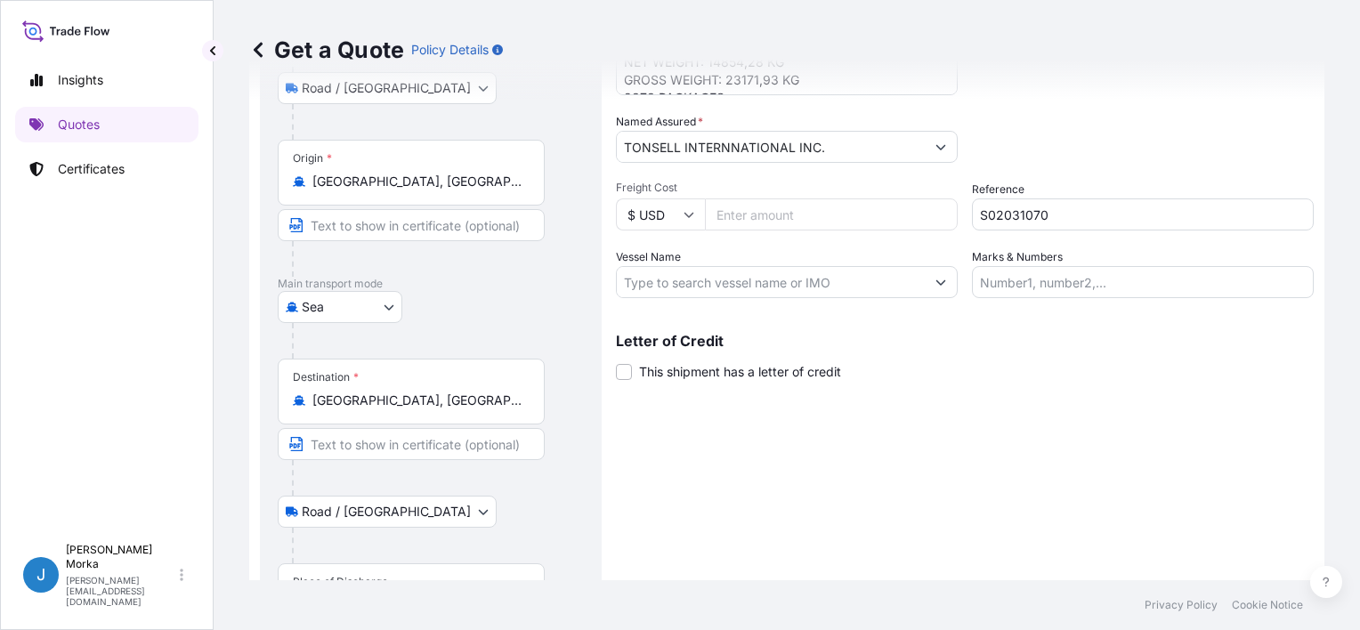
scroll to position [351, 0]
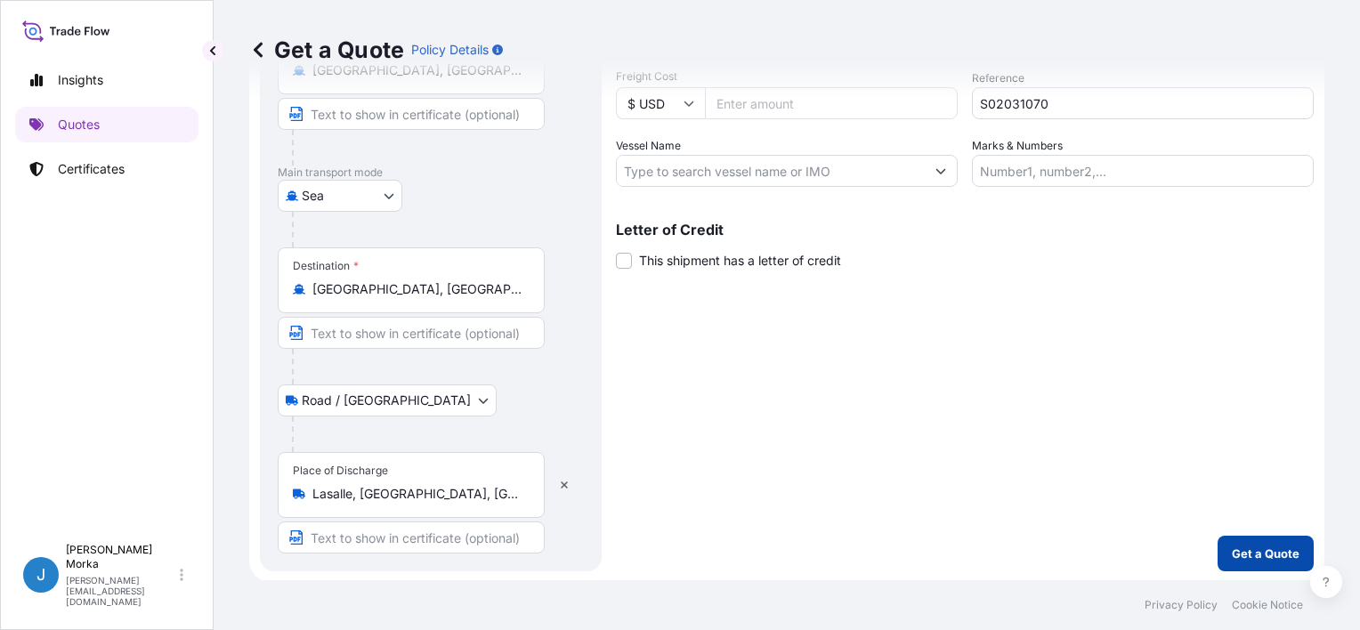
click at [1267, 556] on p "Get a Quote" at bounding box center [1266, 554] width 68 height 18
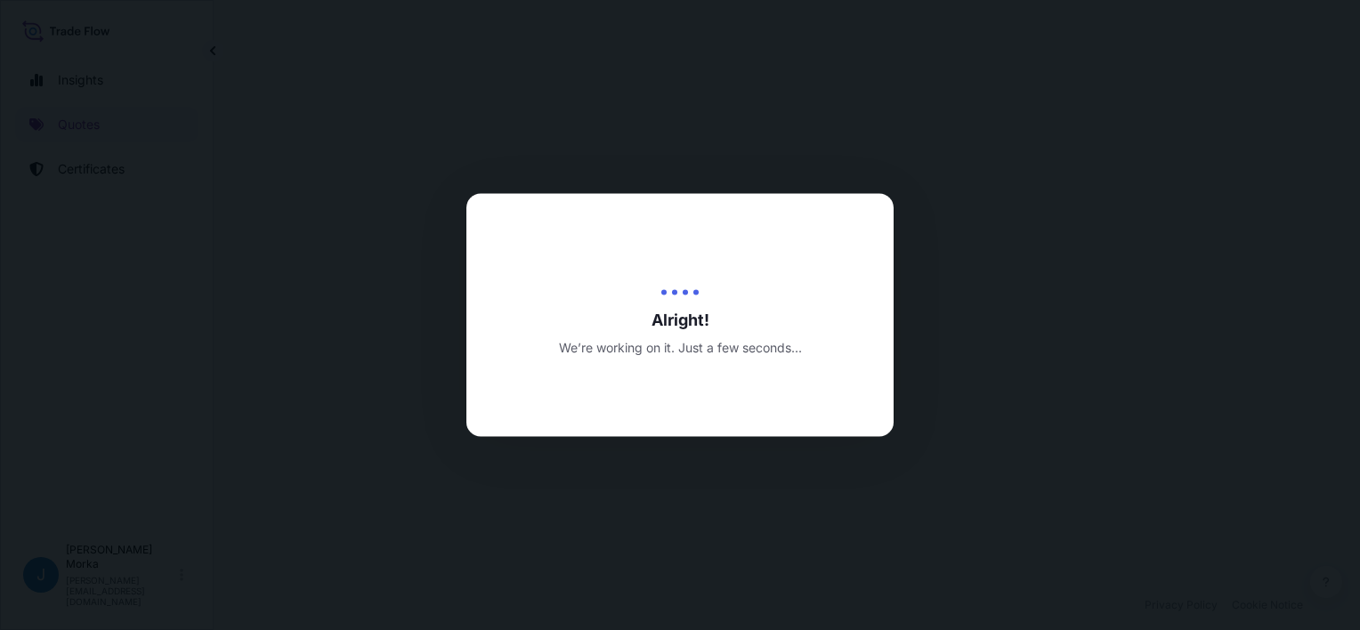
select select "Road / [GEOGRAPHIC_DATA]"
select select "Sea"
select select "Road / [GEOGRAPHIC_DATA]"
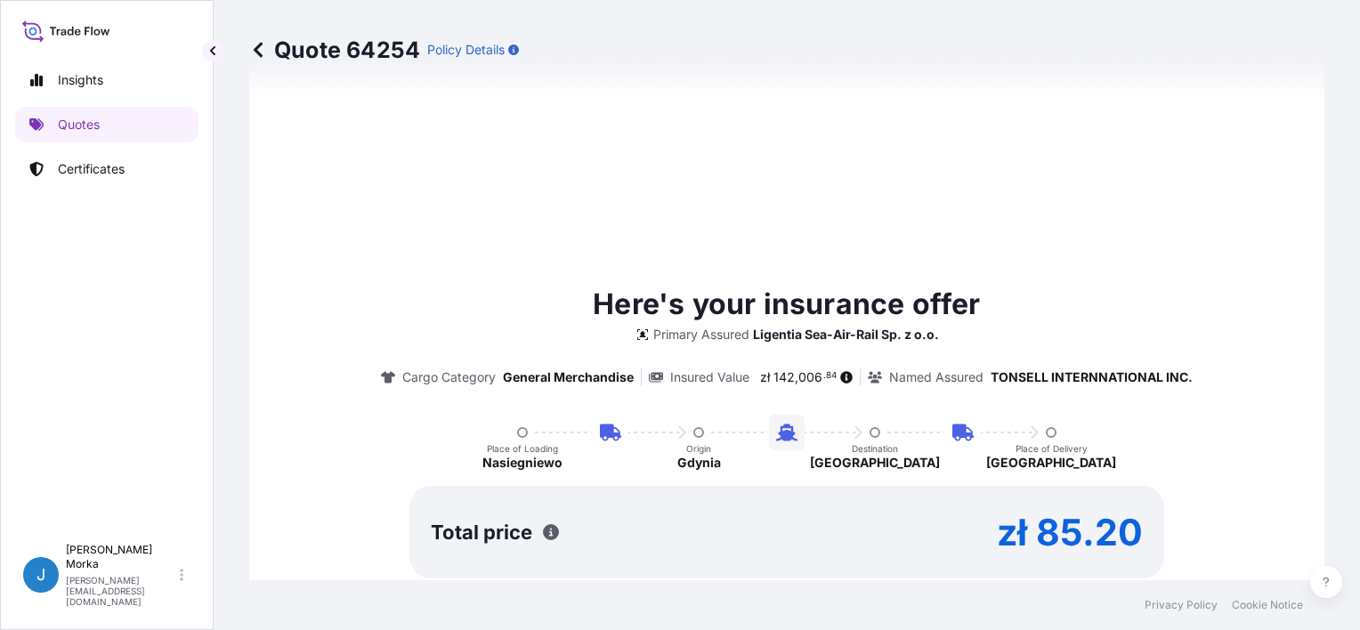
scroll to position [1120, 0]
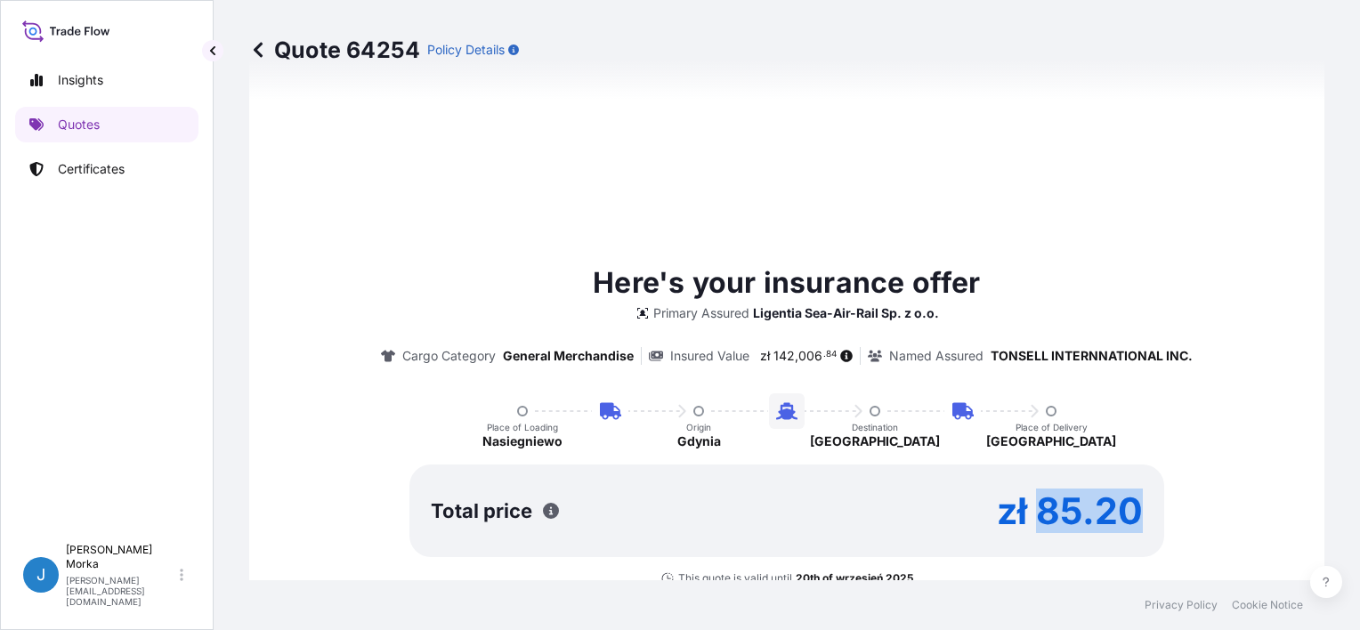
drag, startPoint x: 1032, startPoint y: 507, endPoint x: 1156, endPoint y: 502, distance: 124.7
click at [1156, 502] on div "Total price zł 85.20" at bounding box center [786, 511] width 755 height 93
copy p "85.20"
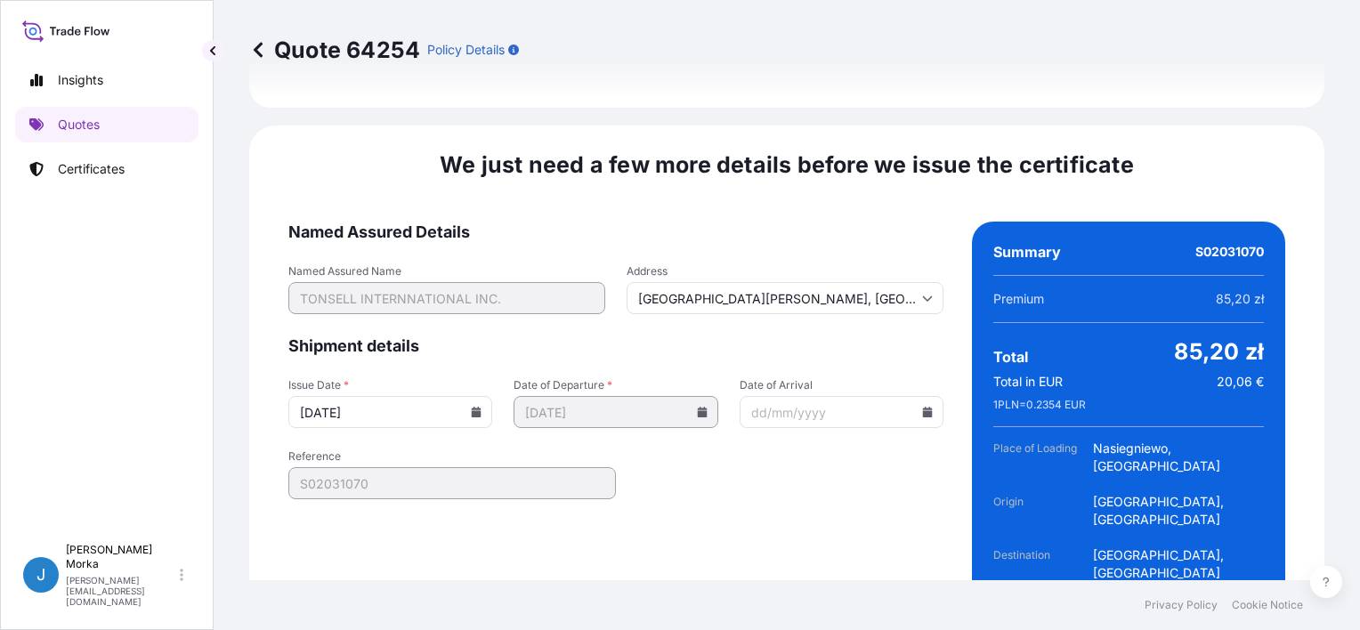
scroll to position [2714, 0]
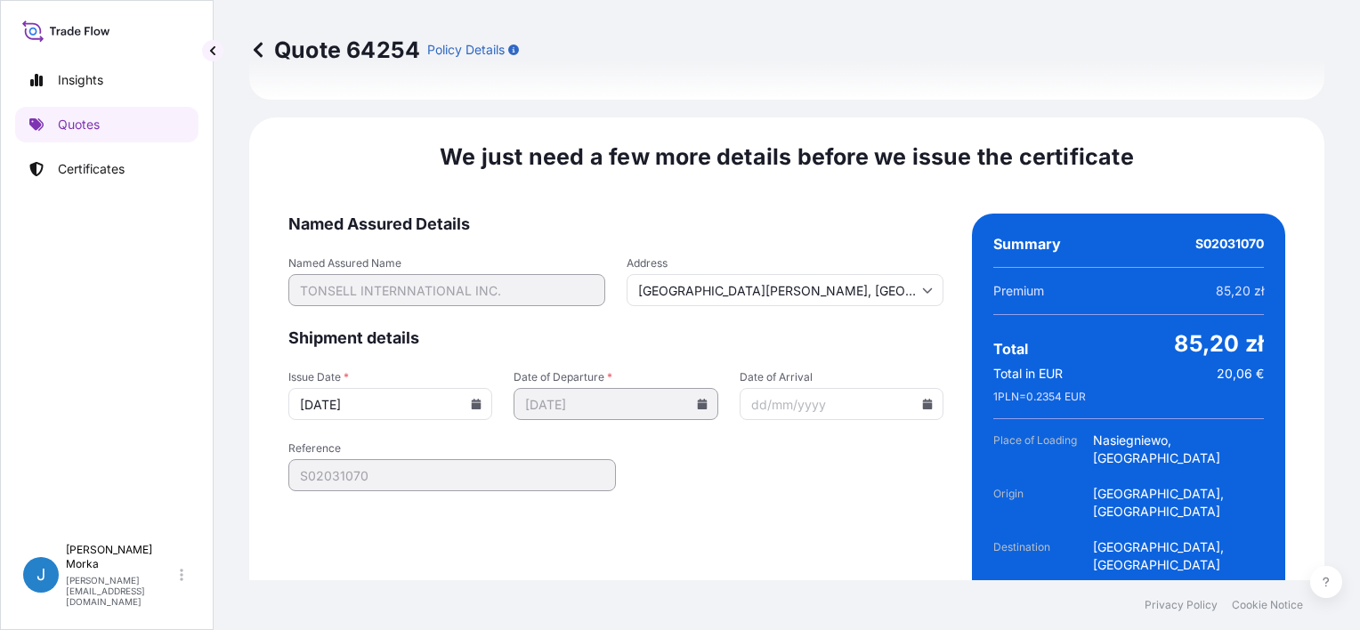
click at [474, 399] on icon at bounding box center [476, 404] width 11 height 11
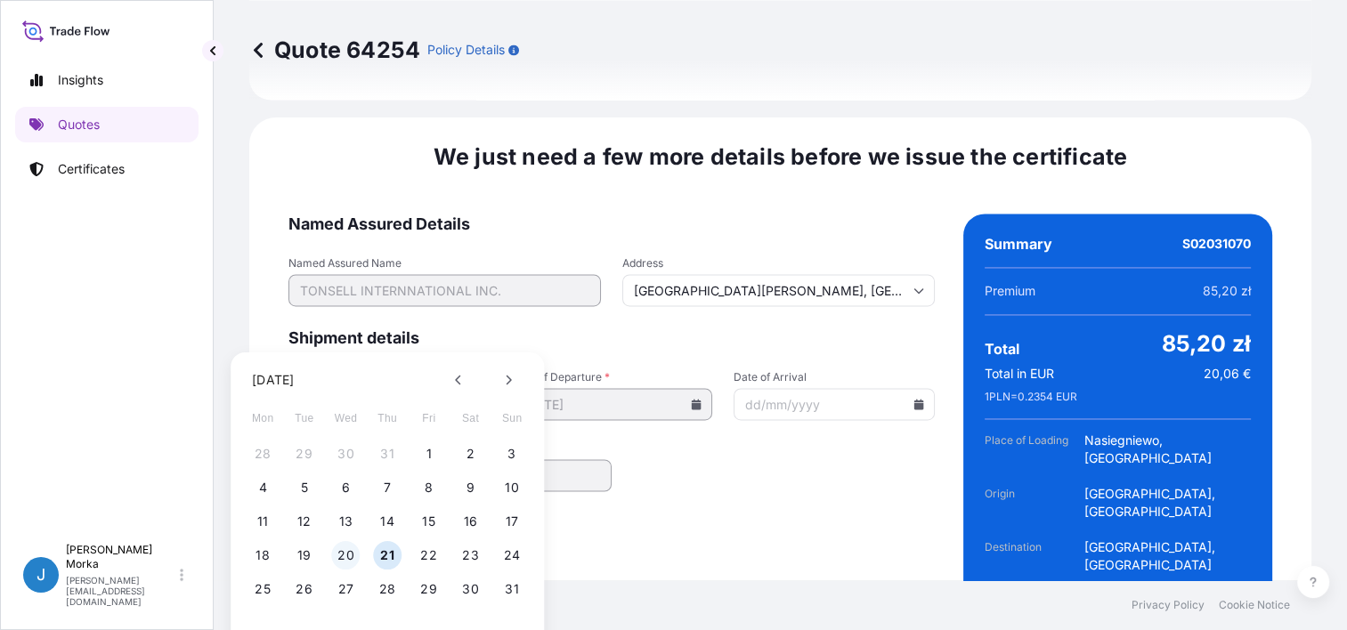
click at [353, 557] on button "20" at bounding box center [346, 555] width 28 height 28
type input "[DATE]"
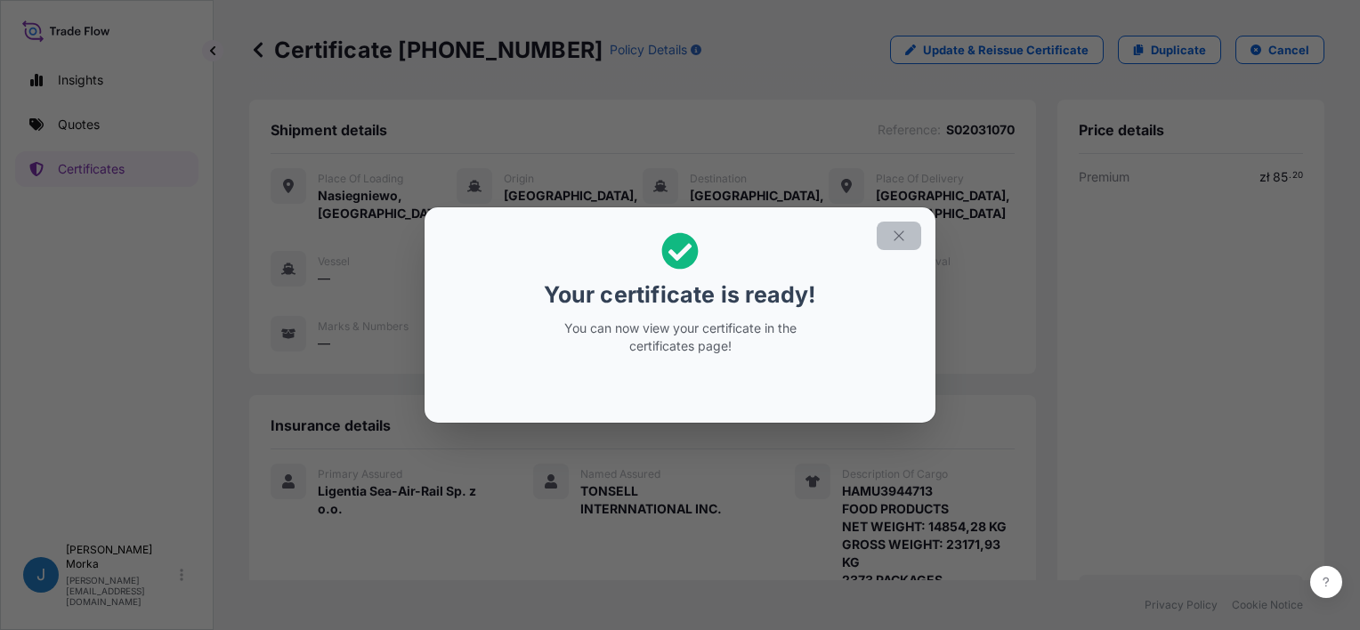
click at [902, 237] on icon "button" at bounding box center [899, 236] width 16 height 16
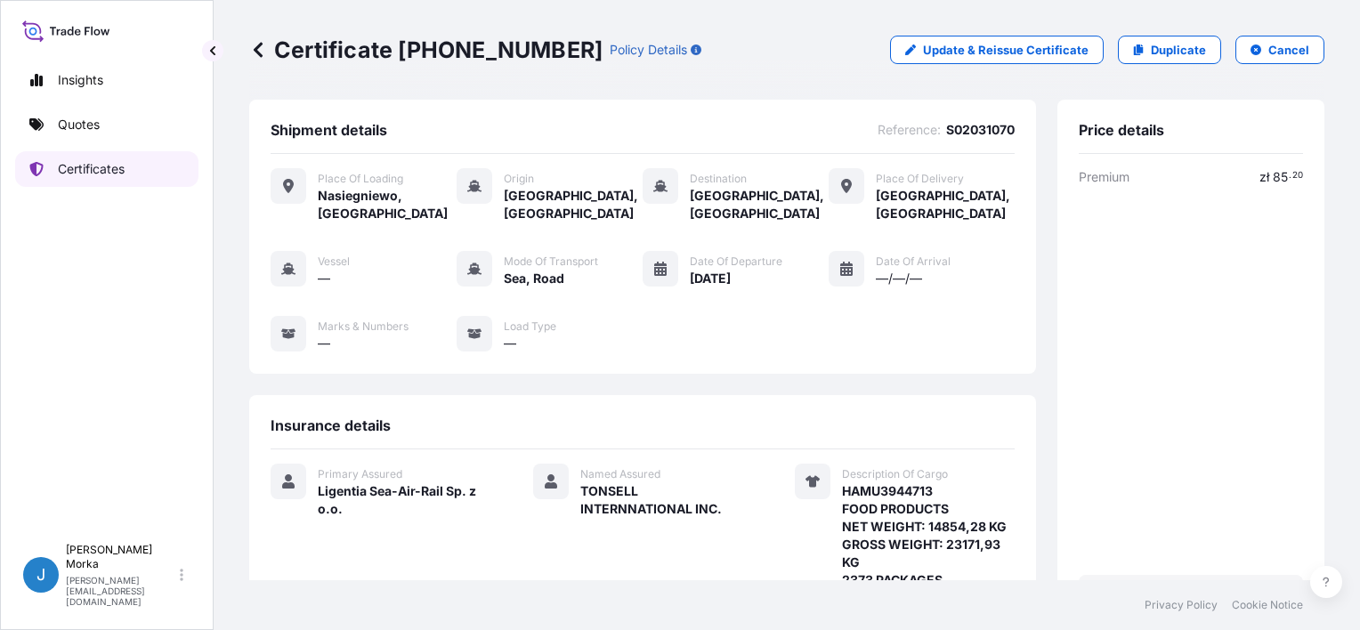
click at [109, 160] on p "Certificates" at bounding box center [91, 169] width 67 height 18
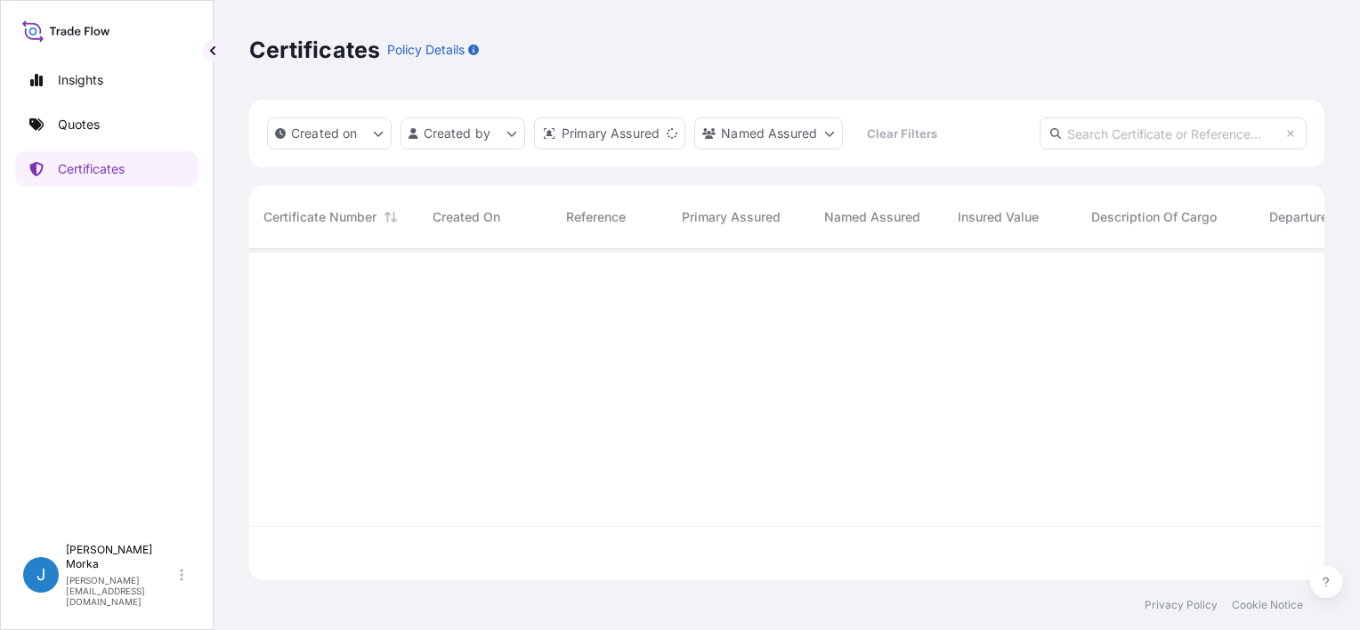
scroll to position [328, 1061]
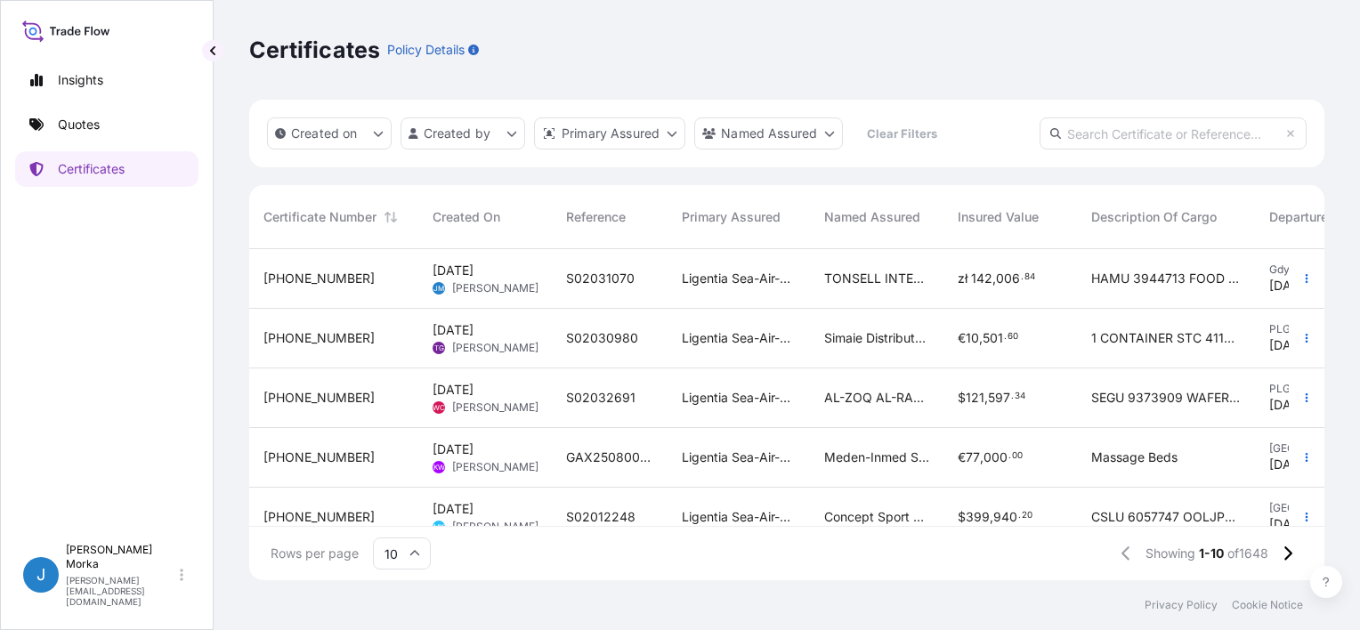
click at [1100, 131] on input "text" at bounding box center [1173, 134] width 267 height 32
paste input "S02031070"
type input "S02031070"
